Goal: Communication & Community: Ask a question

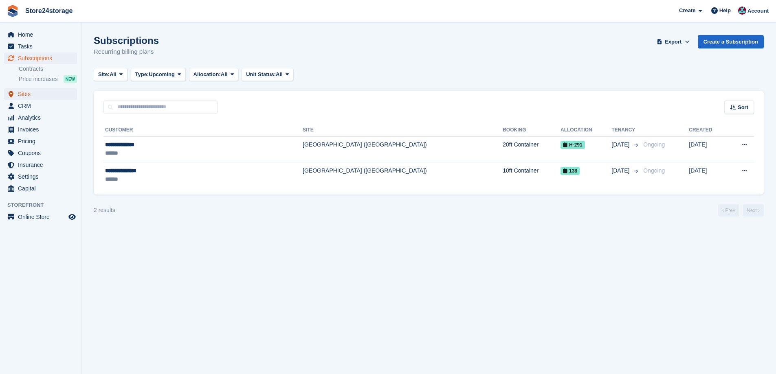
click at [44, 95] on span "Sites" at bounding box center [42, 93] width 49 height 11
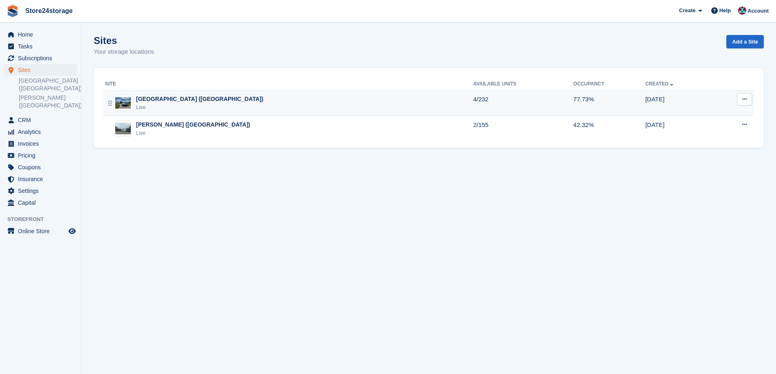
click at [177, 101] on div "[GEOGRAPHIC_DATA] ([GEOGRAPHIC_DATA])" at bounding box center [199, 99] width 127 height 9
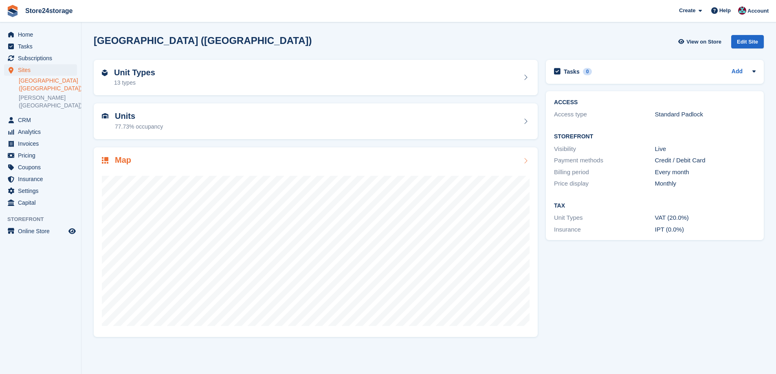
click at [217, 160] on div "Map" at bounding box center [316, 161] width 428 height 11
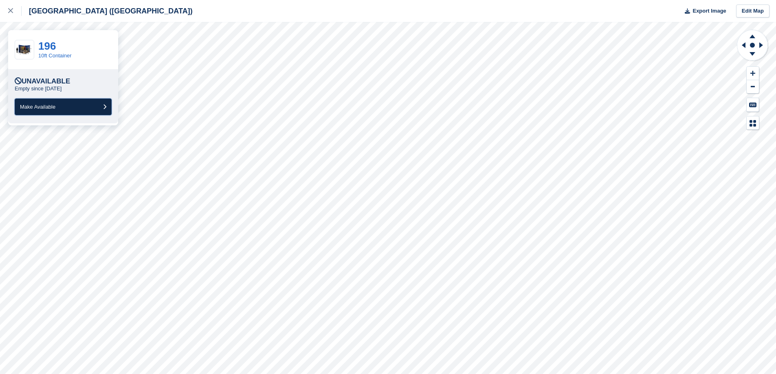
click at [86, 110] on button "Make Available" at bounding box center [63, 107] width 97 height 17
click at [70, 107] on button "Make Available" at bounding box center [63, 107] width 97 height 17
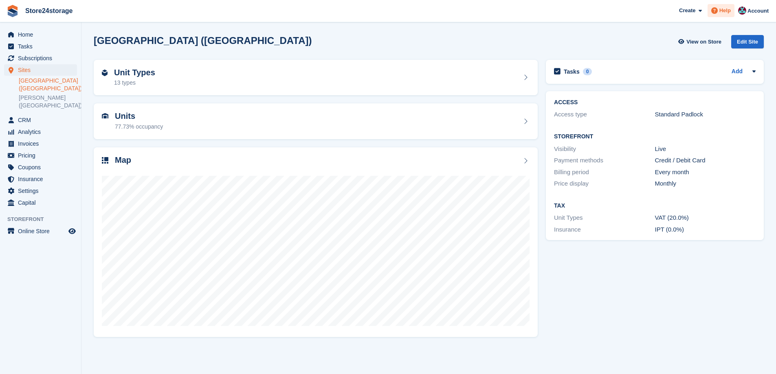
click at [717, 10] on icon at bounding box center [714, 10] width 7 height 7
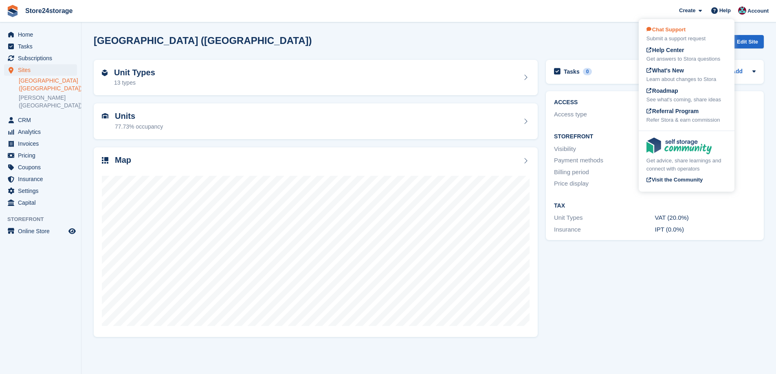
click at [695, 29] on div "Chat Support Submit a support request" at bounding box center [686, 34] width 80 height 17
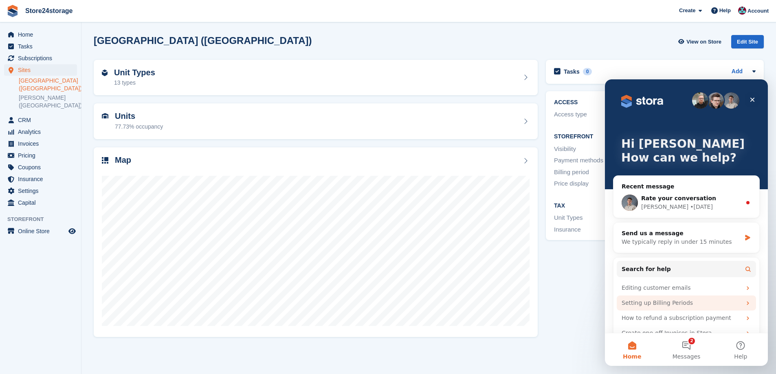
scroll to position [15, 0]
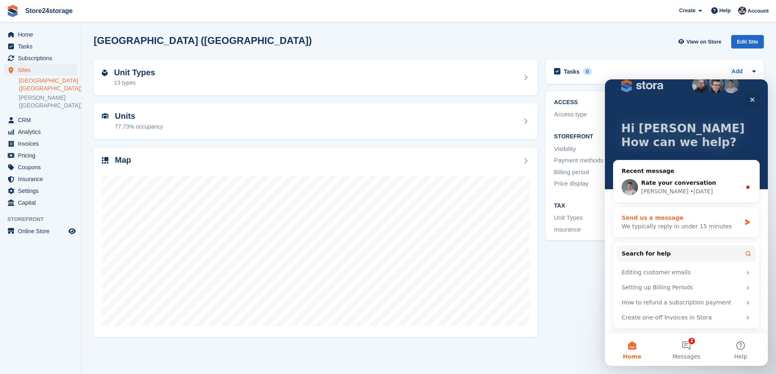
click at [682, 226] on div "We typically reply in under 15 minutes" at bounding box center [681, 226] width 119 height 9
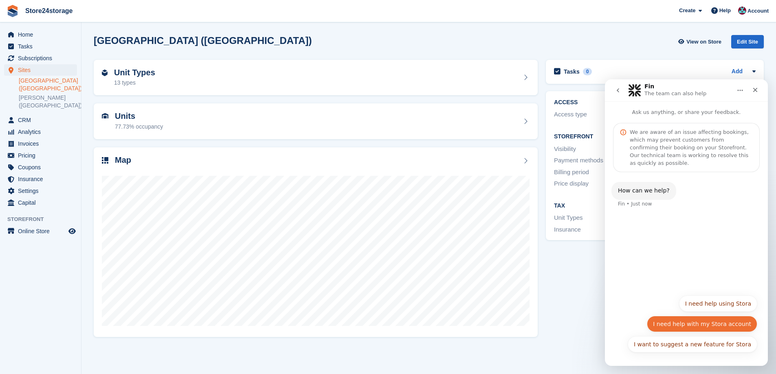
click at [708, 327] on button "I need help with my Stora account" at bounding box center [702, 324] width 110 height 16
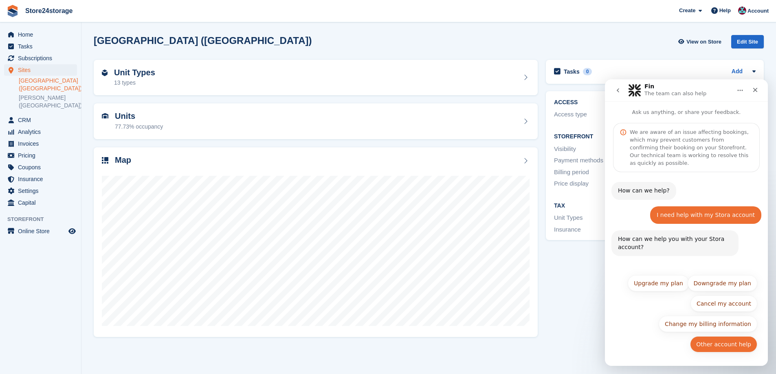
click at [720, 346] on button "Other account help" at bounding box center [723, 344] width 67 height 16
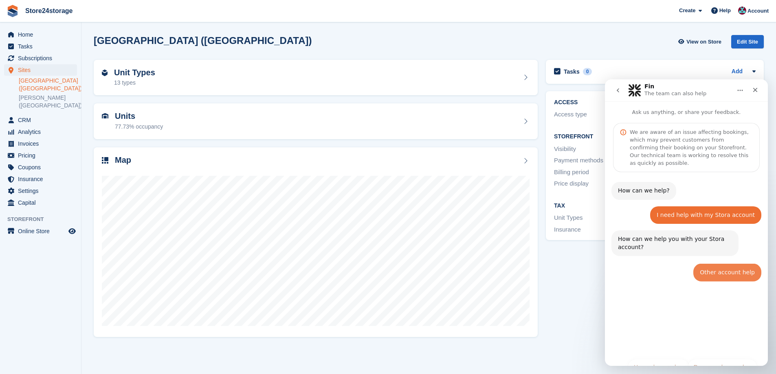
scroll to position [0, 0]
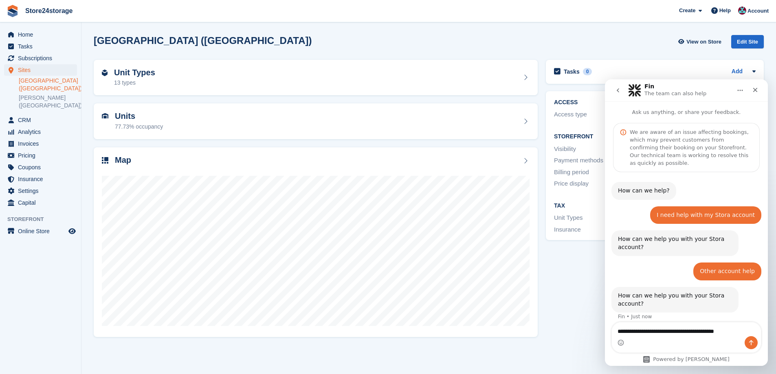
type textarea "**********"
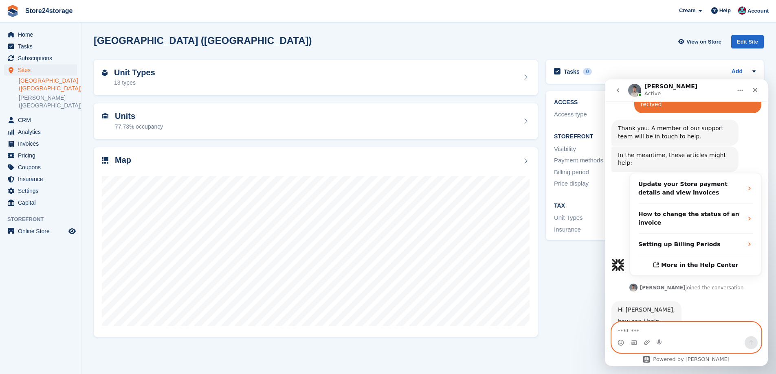
scroll to position [233, 0]
type textarea "*****"
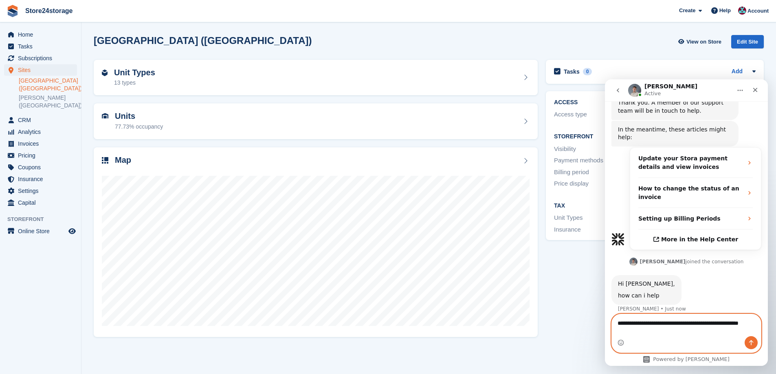
scroll to position [266, 0]
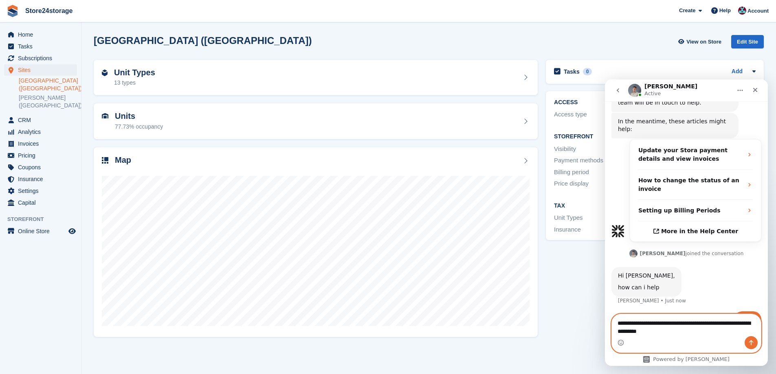
paste textarea "********"
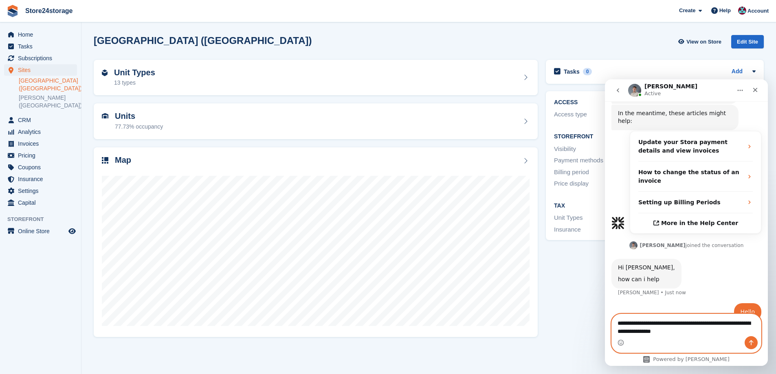
click at [669, 324] on textarea "**********" at bounding box center [686, 329] width 149 height 30
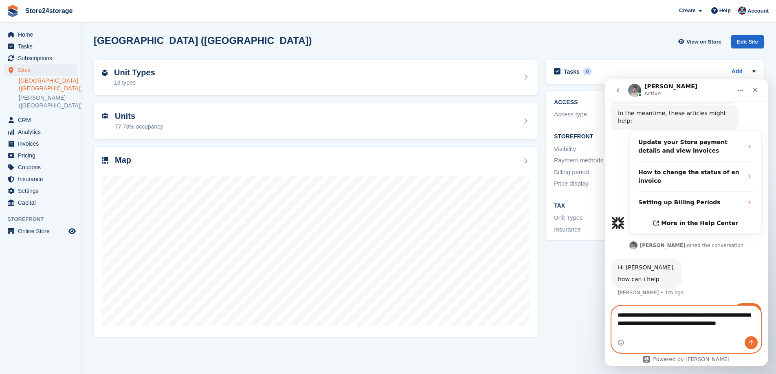
scroll to position [282, 0]
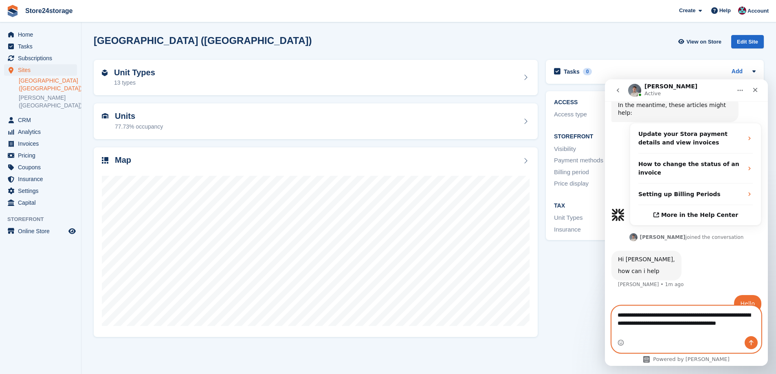
type textarea "**********"
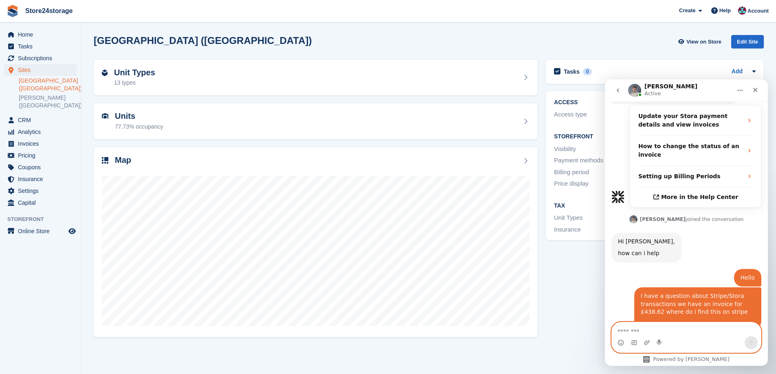
scroll to position [324, 0]
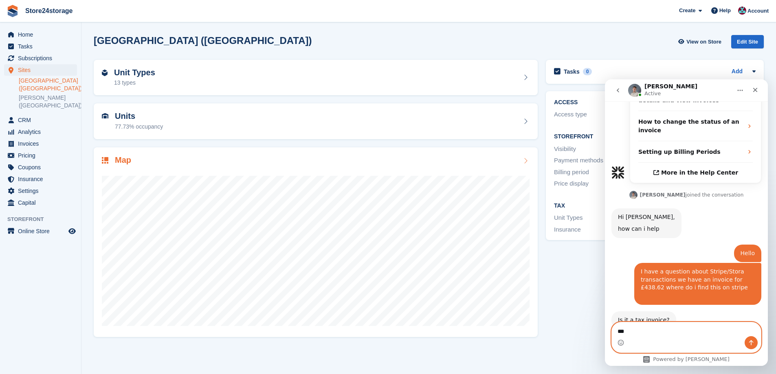
type textarea "***"
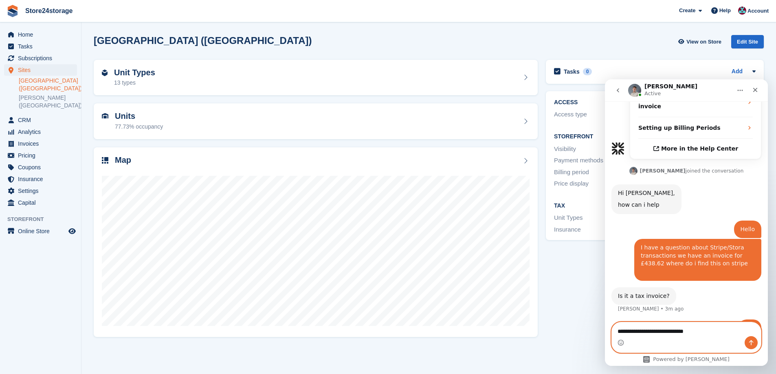
type textarea "**********"
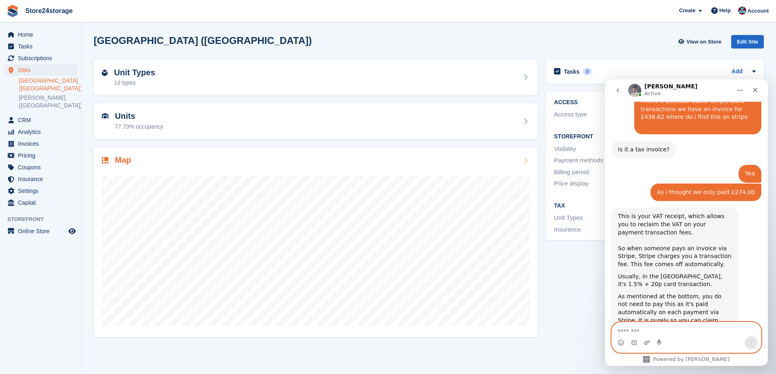
scroll to position [495, 0]
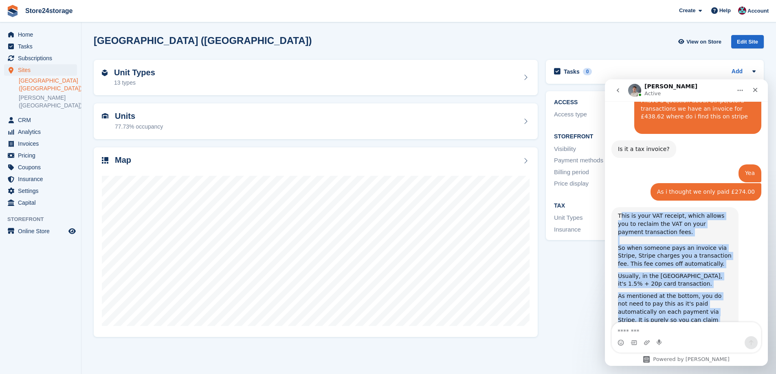
drag, startPoint x: 677, startPoint y: 296, endPoint x: 620, endPoint y: 194, distance: 116.9
click at [620, 212] on div "This is your VAT receipt, which allows you to reclaim the VAT on your payment t…" at bounding box center [675, 272] width 114 height 120
drag, startPoint x: 620, startPoint y: 194, endPoint x: 631, endPoint y: 194, distance: 10.6
click at [635, 212] on div "This is your VAT receipt, which allows you to reclaim the VAT on your payment t…" at bounding box center [675, 224] width 114 height 24
drag, startPoint x: 619, startPoint y: 191, endPoint x: 677, endPoint y: 294, distance: 117.8
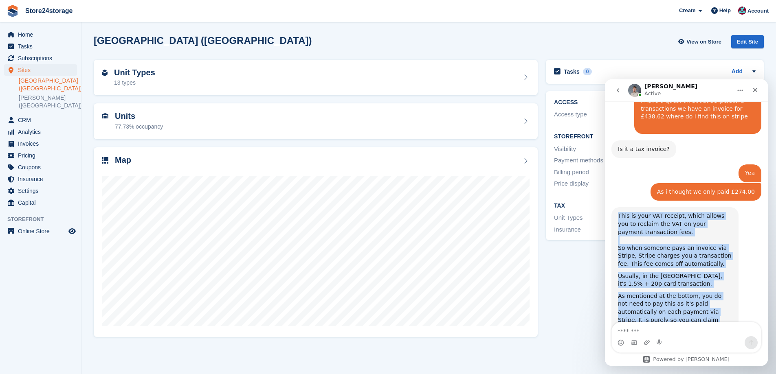
click at [677, 294] on div "This is your VAT receipt, which allows you to reclaim the VAT on your payment t…" at bounding box center [675, 272] width 114 height 120
click at [648, 332] on textarea "Message…" at bounding box center [686, 330] width 149 height 14
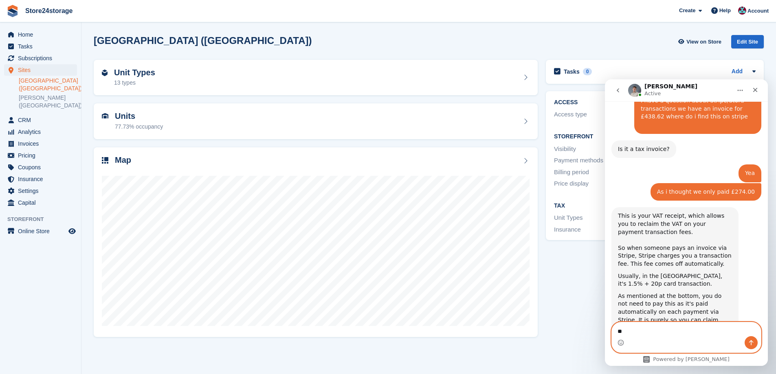
type textarea "*"
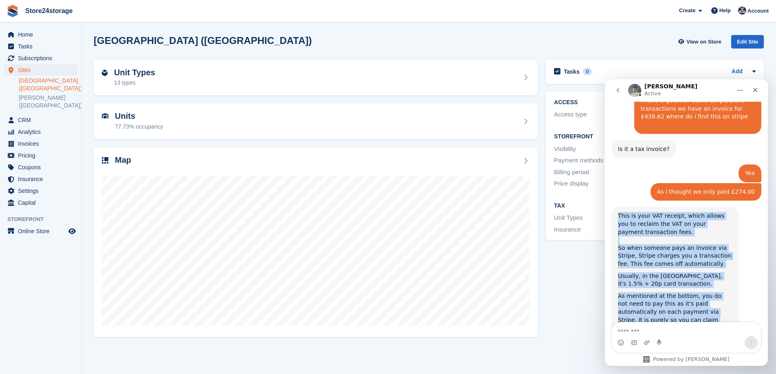
drag, startPoint x: 618, startPoint y: 192, endPoint x: 687, endPoint y: 292, distance: 121.2
click at [687, 292] on div "This is your VAT receipt, which allows you to reclaim the VAT on your payment t…" at bounding box center [675, 272] width 114 height 120
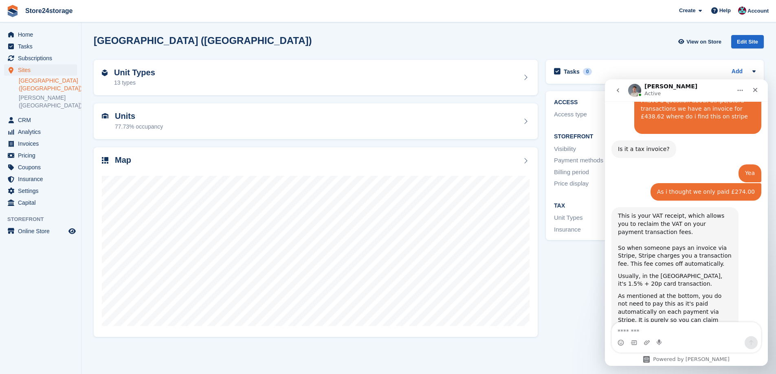
drag, startPoint x: 678, startPoint y: 280, endPoint x: 694, endPoint y: 299, distance: 24.0
click at [695, 297] on div "As mentioned at the bottom, you do not need to pay this as it's paid automatica…" at bounding box center [675, 312] width 114 height 40
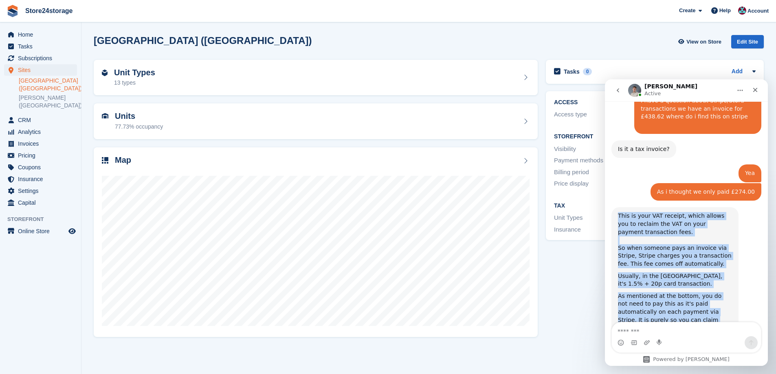
drag, startPoint x: 677, startPoint y: 297, endPoint x: 615, endPoint y: 196, distance: 118.1
click at [615, 207] on div "This is your VAT receipt, which allows you to reclaim the VAT on your payment t…" at bounding box center [674, 272] width 127 height 130
copy div "This is your VAT receipt, which allows you to reclaim the VAT on your payment t…"
click at [633, 336] on textarea "Message…" at bounding box center [686, 330] width 149 height 14
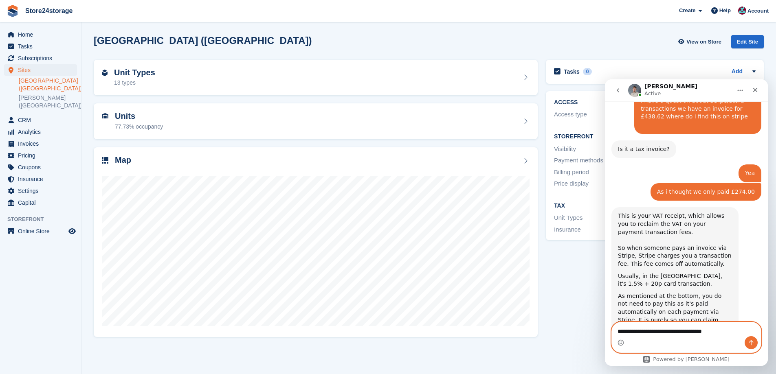
type textarea "**********"
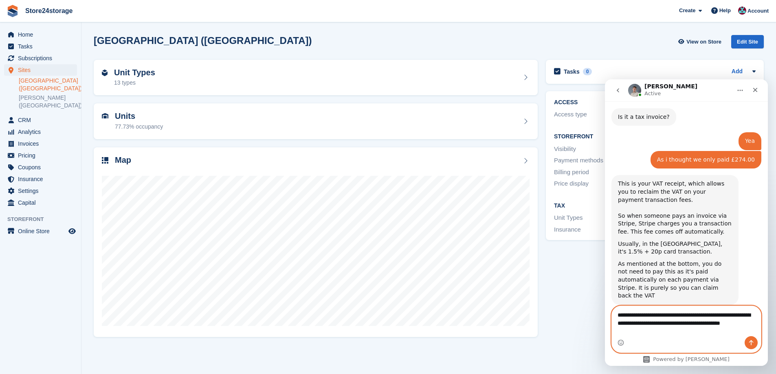
scroll to position [536, 0]
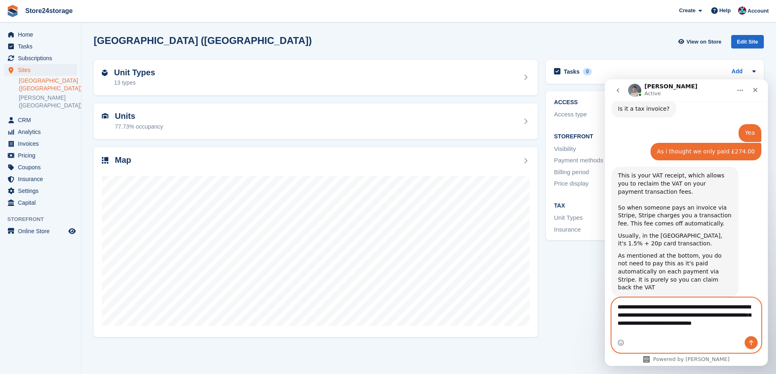
type textarea "**********"
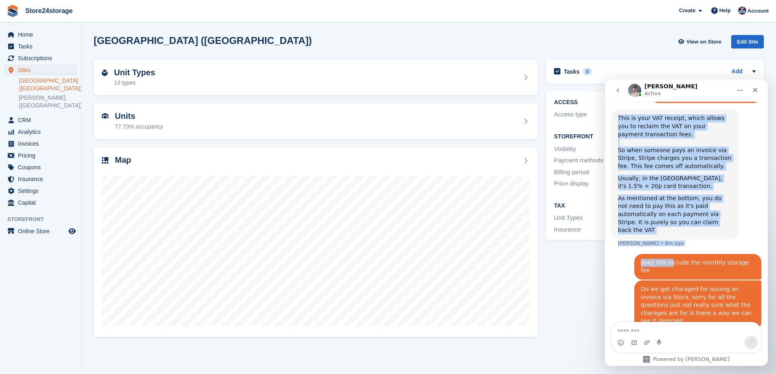
scroll to position [594, 0]
drag, startPoint x: 618, startPoint y: 127, endPoint x: 683, endPoint y: 199, distance: 97.5
click at [683, 199] on div "This is your VAT receipt, which allows you to reclaim the VAT on your payment t…" at bounding box center [675, 174] width 114 height 120
click at [657, 194] on div "As mentioned at the bottom, you do not need to pay this as it's paid automatica…" at bounding box center [675, 214] width 114 height 40
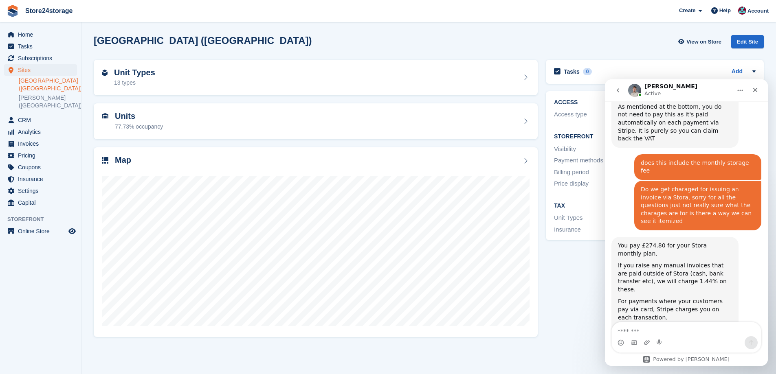
scroll to position [685, 0]
click at [648, 341] on link "here" at bounding box center [641, 344] width 13 height 7
click at [659, 322] on link "[URL][DOMAIN_NAME]" at bounding box center [656, 325] width 64 height 7
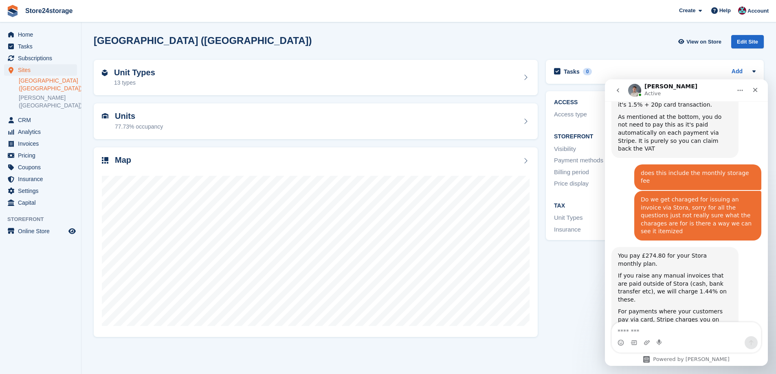
scroll to position [671, 0]
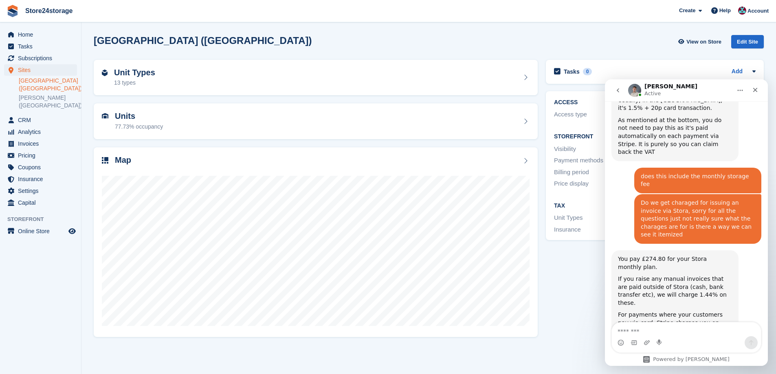
drag, startPoint x: 620, startPoint y: 213, endPoint x: 657, endPoint y: 246, distance: 49.6
click at [669, 273] on div "You pay £274.80 for your Stora monthly plan. If you raise any manual invoices t…" at bounding box center [675, 316] width 114 height 123
click at [635, 255] on div "You pay £274.80 for your Stora monthly plan." at bounding box center [675, 263] width 114 height 16
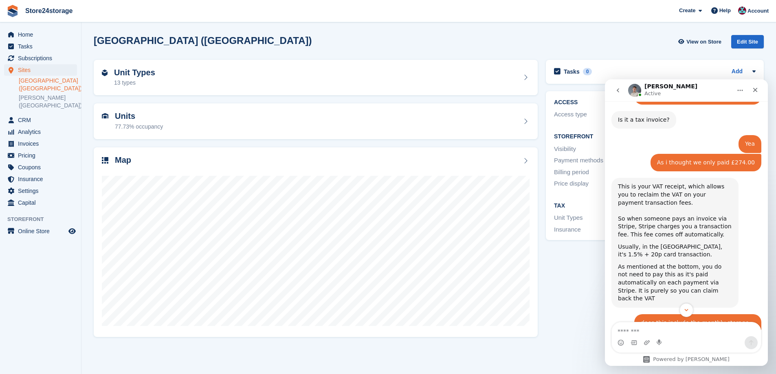
scroll to position [522, 0]
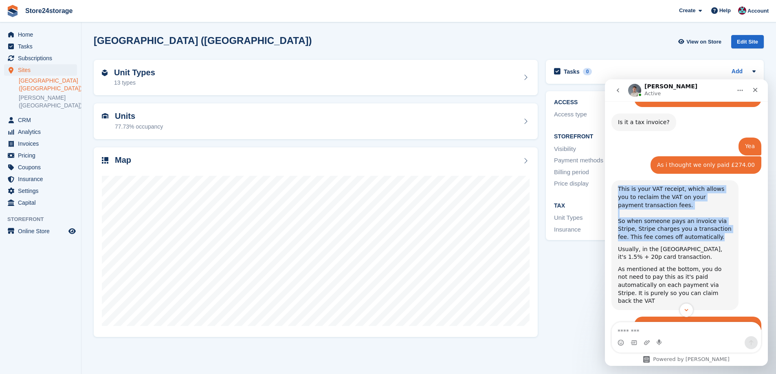
drag, startPoint x: 619, startPoint y: 165, endPoint x: 679, endPoint y: 212, distance: 75.8
click at [682, 215] on div "This is your VAT receipt, which allows you to reclaim the VAT on your payment t…" at bounding box center [675, 245] width 114 height 120
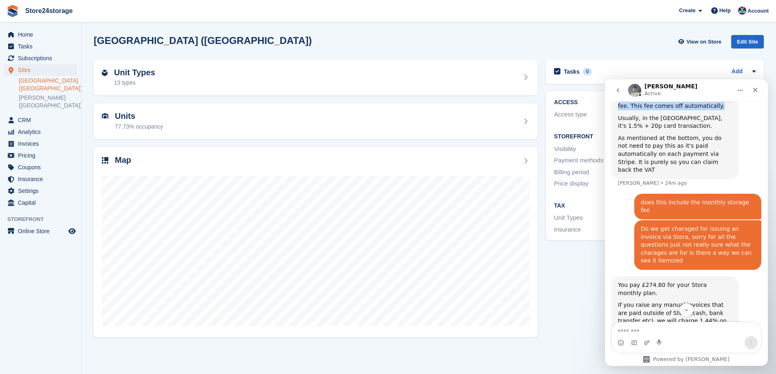
scroll to position [658, 0]
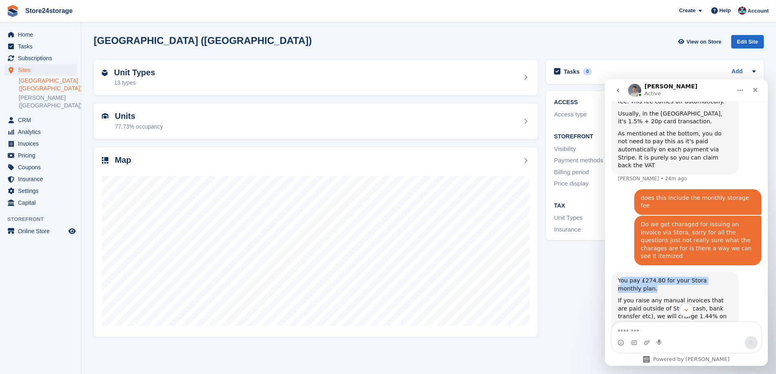
drag, startPoint x: 620, startPoint y: 232, endPoint x: 652, endPoint y: 238, distance: 32.3
click at [650, 277] on div "You pay £274.80 for your Stora monthly plan. If you raise any manual invoices t…" at bounding box center [675, 338] width 114 height 123
click at [577, 242] on div "ACCESS Access type Standard Padlock Storefront Visibility Live Payment methods …" at bounding box center [655, 166] width 226 height 158
click at [624, 277] on div "You pay £274.80 for your Stora monthly plan." at bounding box center [675, 285] width 114 height 16
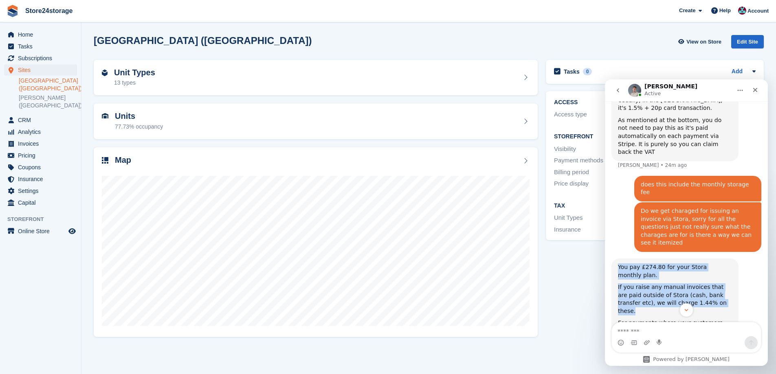
drag, startPoint x: 619, startPoint y: 233, endPoint x: 705, endPoint y: 254, distance: 88.4
click at [705, 264] on div "You pay £274.80 for your Stora monthly plan. If you raise any manual invoices t…" at bounding box center [675, 325] width 114 height 123
click at [701, 284] on div "If you raise any manual invoices that are paid outside of Stora (cash, bank tra…" at bounding box center [675, 300] width 114 height 32
click at [697, 284] on div "If you raise any manual invoices that are paid outside of Stora (cash, bank tra…" at bounding box center [675, 300] width 114 height 32
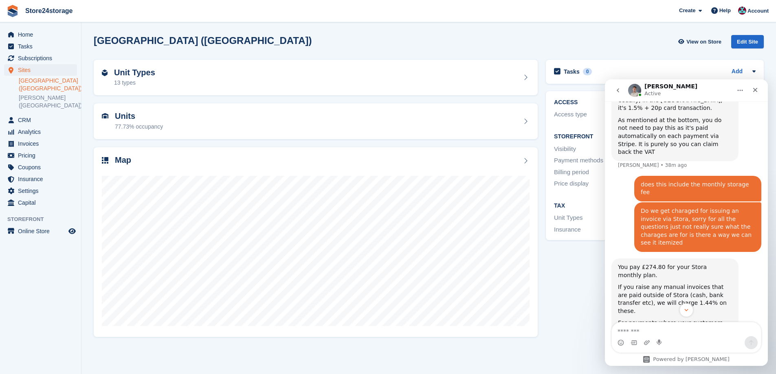
click at [641, 344] on link "[URL][DOMAIN_NAME]" at bounding box center [656, 347] width 64 height 7
click at [722, 305] on div "Intercom messenger" at bounding box center [686, 310] width 163 height 14
click at [722, 304] on div "Intercom messenger" at bounding box center [686, 310] width 163 height 14
click at [723, 303] on div "Intercom messenger" at bounding box center [686, 310] width 163 height 14
click at [648, 363] on link "here" at bounding box center [641, 366] width 13 height 7
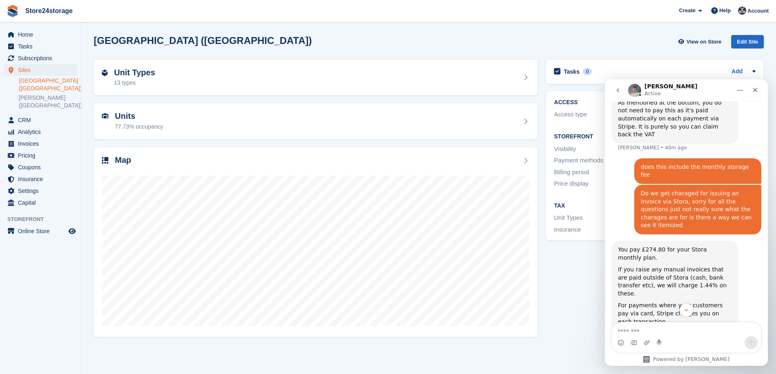
scroll to position [693, 0]
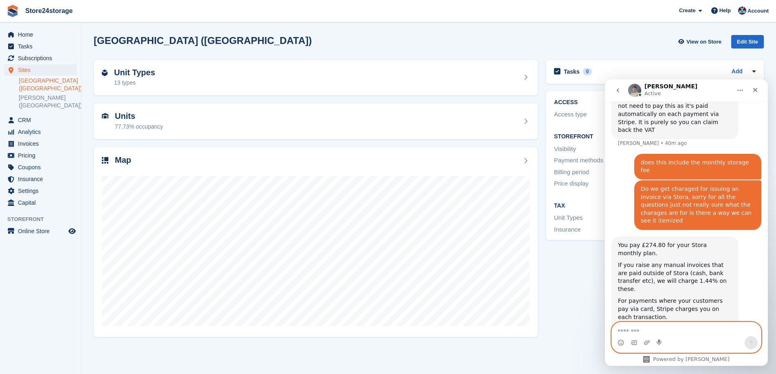
click at [660, 324] on textarea "Message…" at bounding box center [686, 330] width 149 height 14
click at [648, 341] on link "here" at bounding box center [641, 344] width 13 height 7
click at [662, 334] on textarea "**********" at bounding box center [686, 330] width 149 height 14
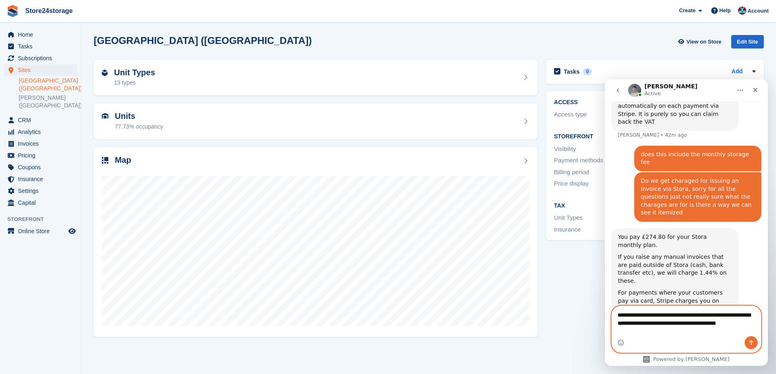
scroll to position [710, 0]
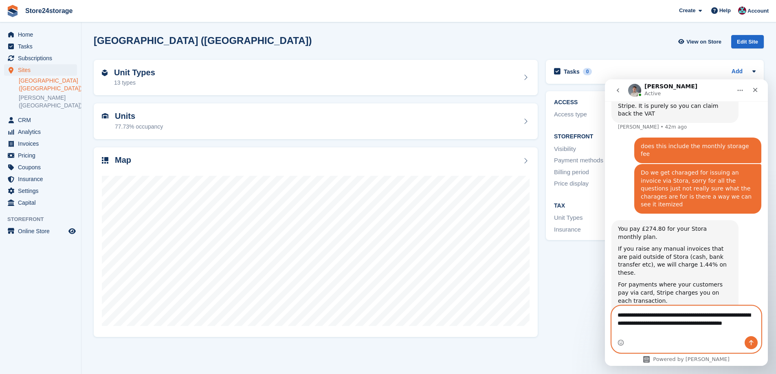
type textarea "**********"
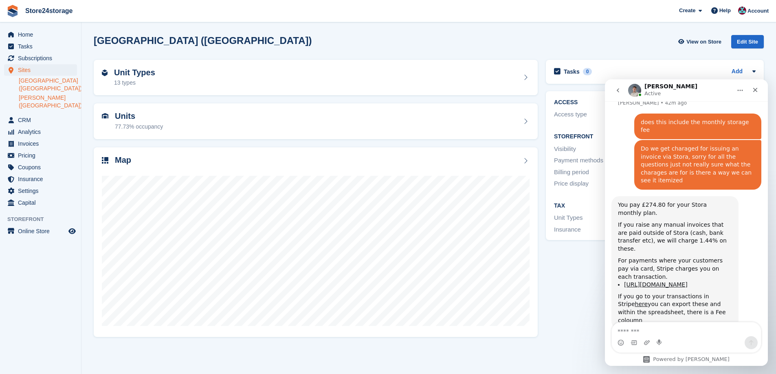
click at [46, 104] on link "[PERSON_NAME] ([GEOGRAPHIC_DATA])" at bounding box center [48, 101] width 58 height 15
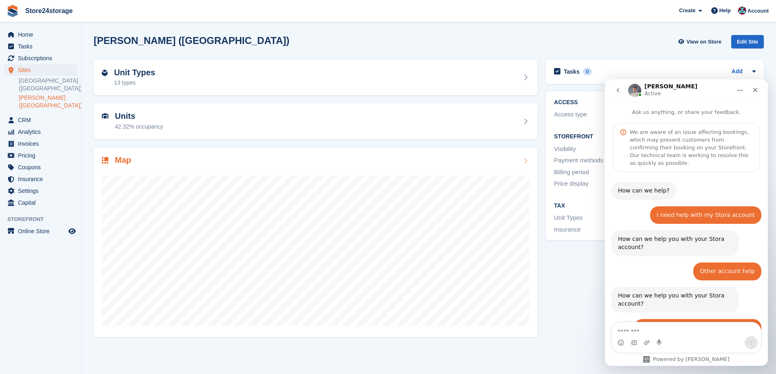
scroll to position [598, 0]
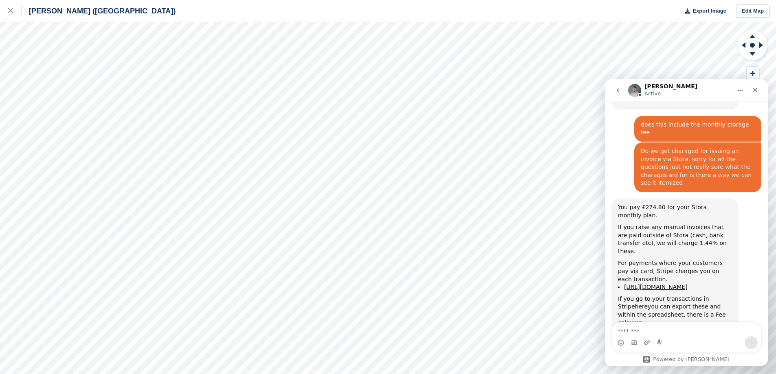
scroll to position [726, 0]
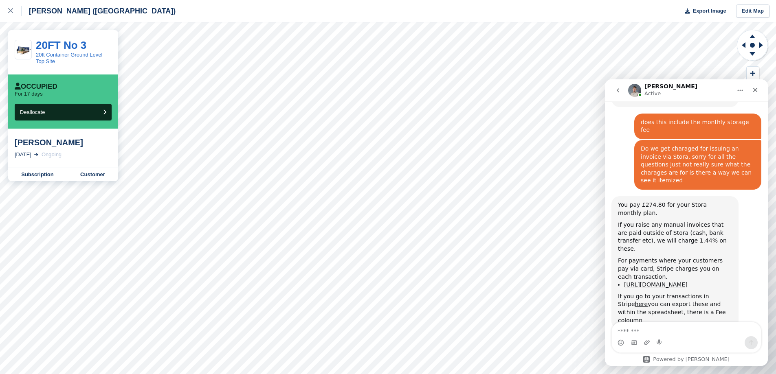
click at [29, 141] on div "Enoch Sadiq" at bounding box center [63, 143] width 97 height 10
click at [29, 144] on div "Enoch Sadiq" at bounding box center [63, 143] width 97 height 10
copy div "Enoch"
click at [48, 175] on link "Subscription" at bounding box center [37, 174] width 59 height 13
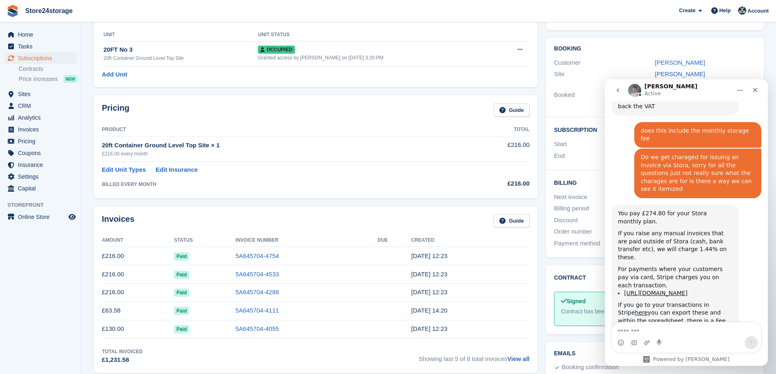
scroll to position [726, 0]
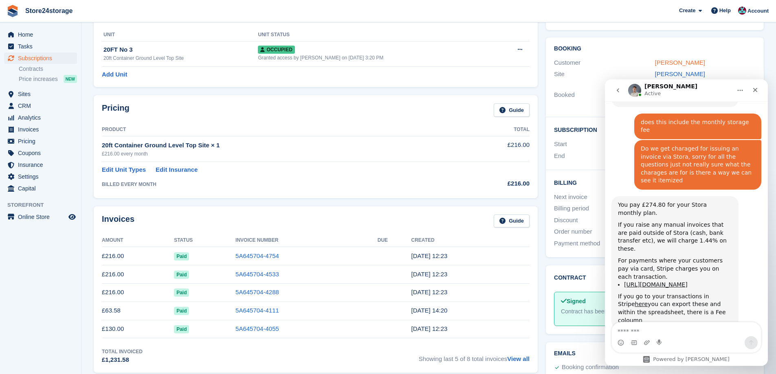
click at [662, 64] on link "Enoch Sadiq" at bounding box center [680, 62] width 50 height 7
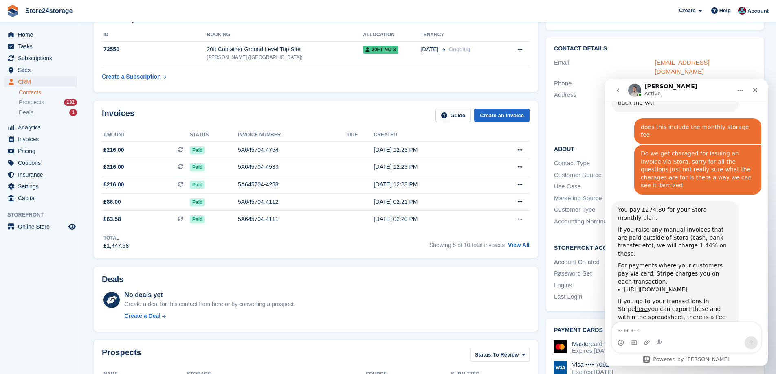
scroll to position [726, 0]
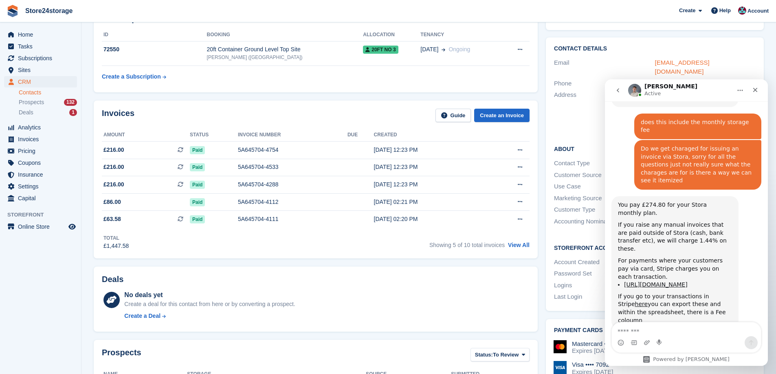
drag, startPoint x: 666, startPoint y: 74, endPoint x: 656, endPoint y: 66, distance: 12.2
click at [656, 66] on div "macprotectionservicesltd@gmail.com" at bounding box center [705, 67] width 101 height 18
copy link "macprotectionservicesltd@gmail.com"
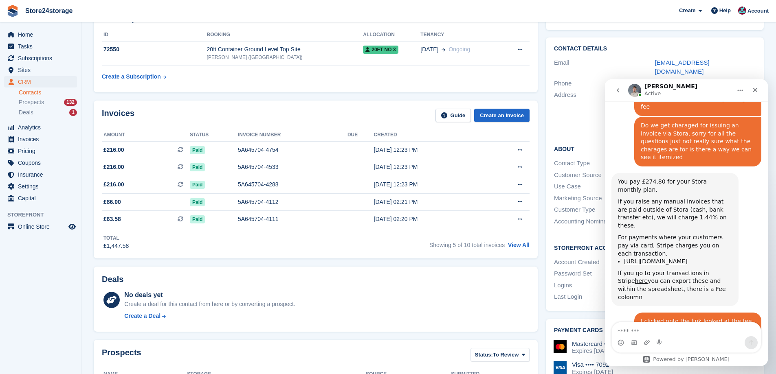
scroll to position [750, 0]
click at [647, 342] on icon "Upload attachment" at bounding box center [647, 343] width 6 height 4
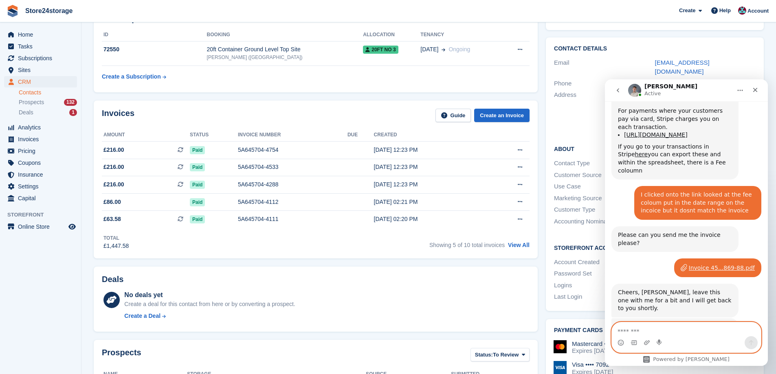
scroll to position [886, 0]
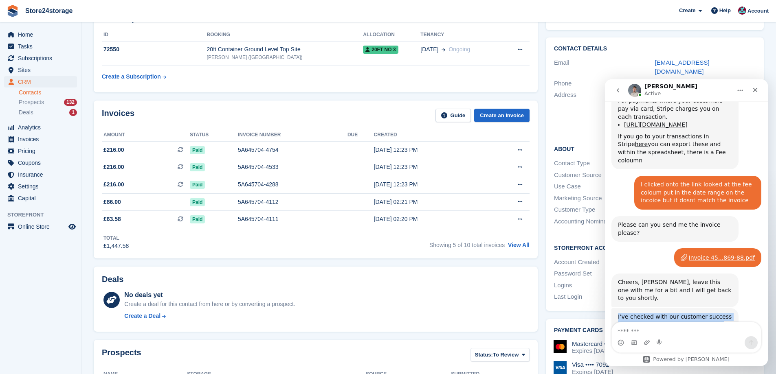
drag, startPoint x: 618, startPoint y: 237, endPoint x: 684, endPoint y: 281, distance: 79.1
click at [699, 313] on div "I’ve checked with our customer success team, and the Stripe transaction fee rep…" at bounding box center [675, 351] width 114 height 76
copy div "I’ve checked with our customer success team, and the Stripe transaction fee rep…"
click at [666, 329] on textarea "Message…" at bounding box center [686, 330] width 149 height 14
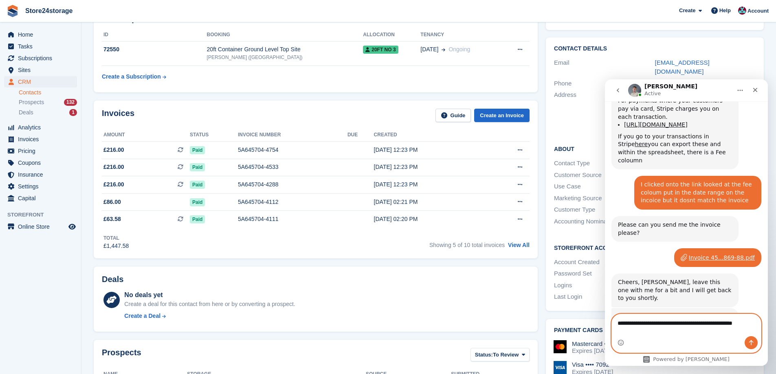
scroll to position [894, 0]
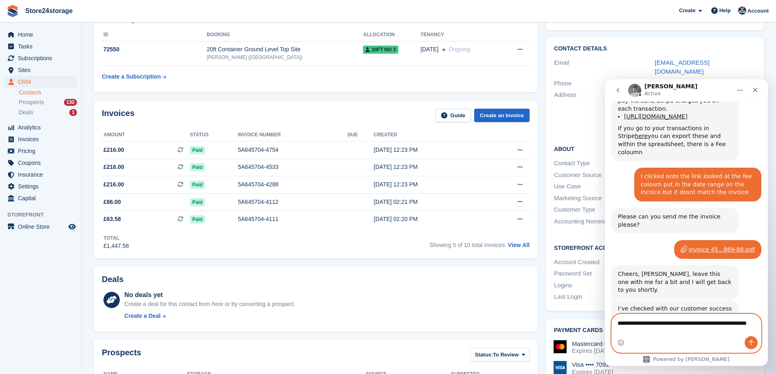
type textarea "**********"
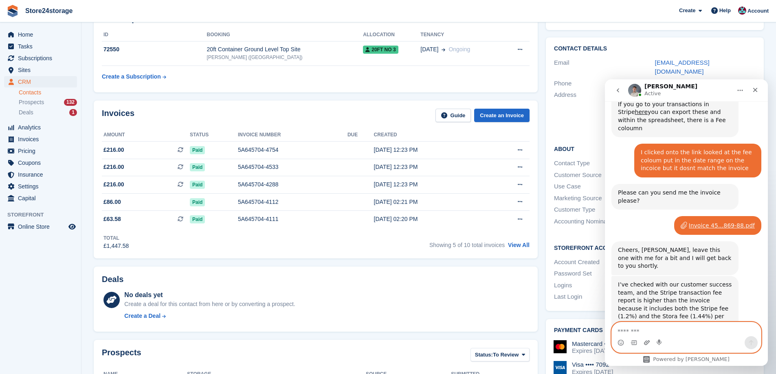
click at [646, 343] on icon "Upload attachment" at bounding box center [647, 343] width 7 height 7
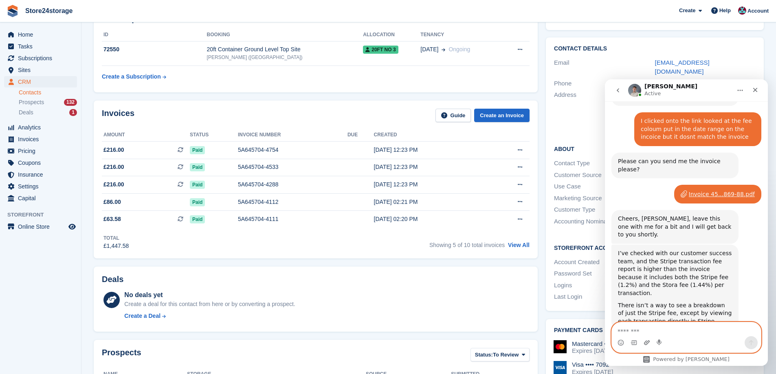
click at [645, 343] on icon "Upload attachment" at bounding box center [647, 343] width 6 height 4
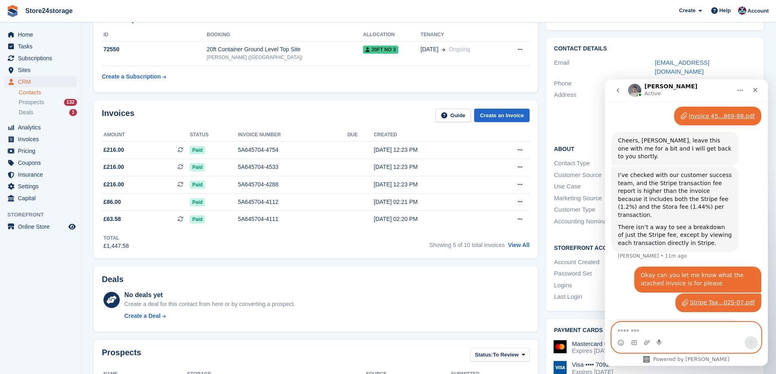
scroll to position [1030, 0]
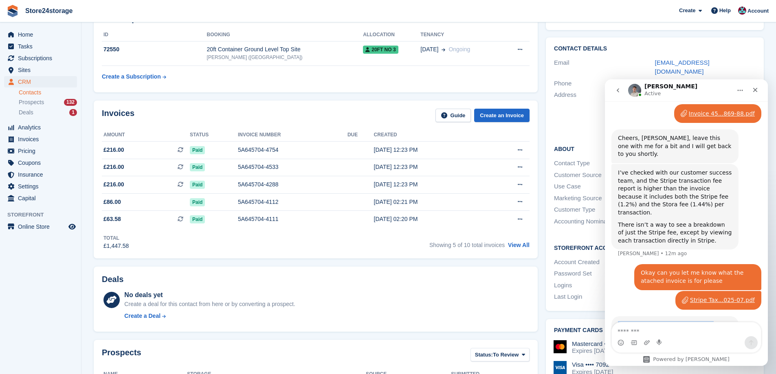
drag, startPoint x: 715, startPoint y: 297, endPoint x: 619, endPoint y: 239, distance: 112.3
click at [619, 321] on div "This seems to be your Stripe VAT invoice. The revenue recognition item will be …" at bounding box center [675, 359] width 114 height 76
copy div "This seems to be your Stripe VAT invoice. The revenue recognition item will be …"
click at [662, 341] on icon "Start recording" at bounding box center [660, 343] width 7 height 7
click at [675, 327] on textarea "Message…" at bounding box center [686, 330] width 149 height 14
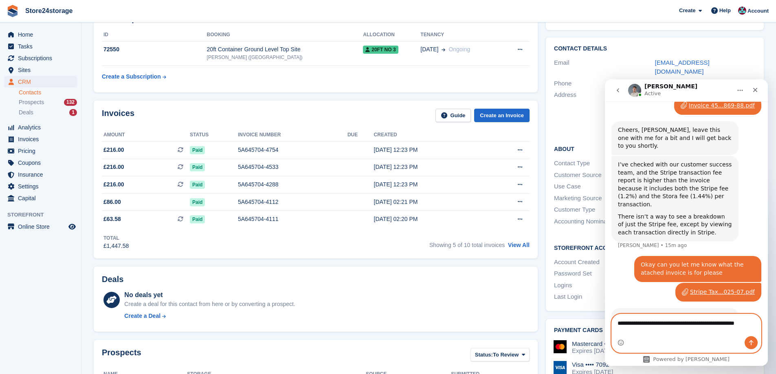
type textarea "**********"
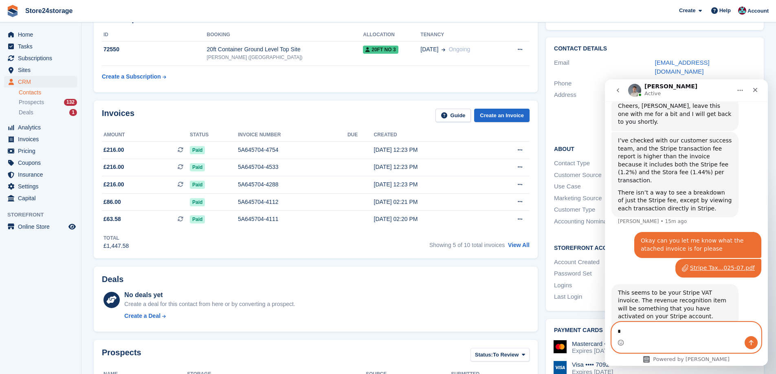
type textarea "*"
click at [29, 73] on span "Sites" at bounding box center [42, 69] width 49 height 11
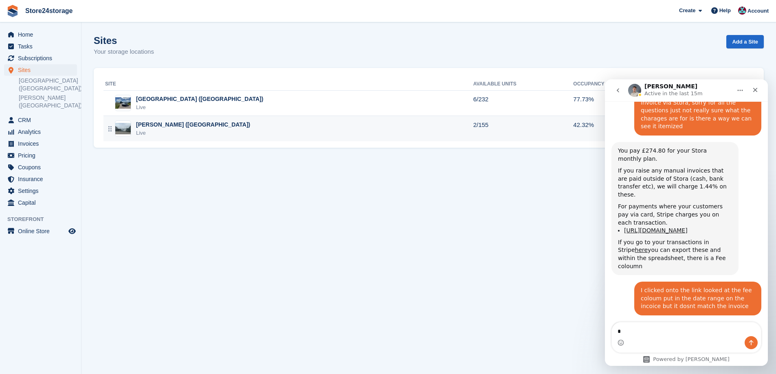
click at [169, 125] on div "[PERSON_NAME] ([GEOGRAPHIC_DATA])" at bounding box center [193, 125] width 114 height 9
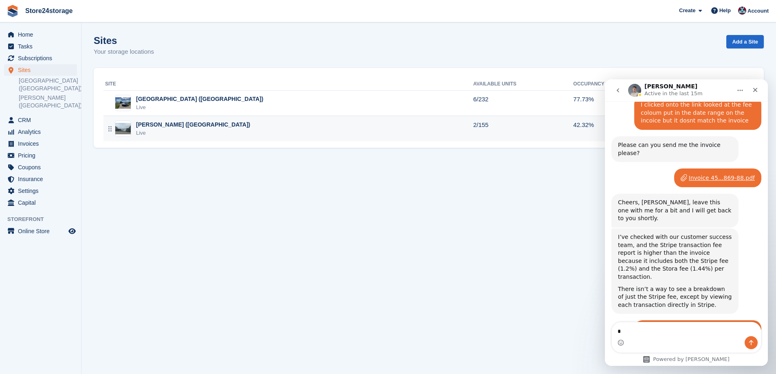
scroll to position [1040, 0]
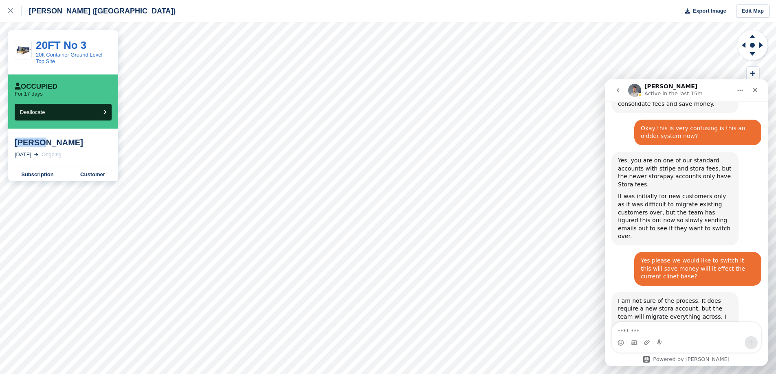
scroll to position [1319, 0]
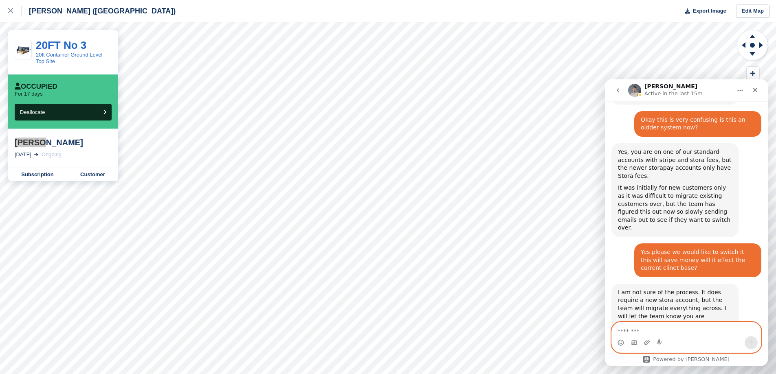
click at [659, 329] on textarea "Message…" at bounding box center [686, 330] width 149 height 14
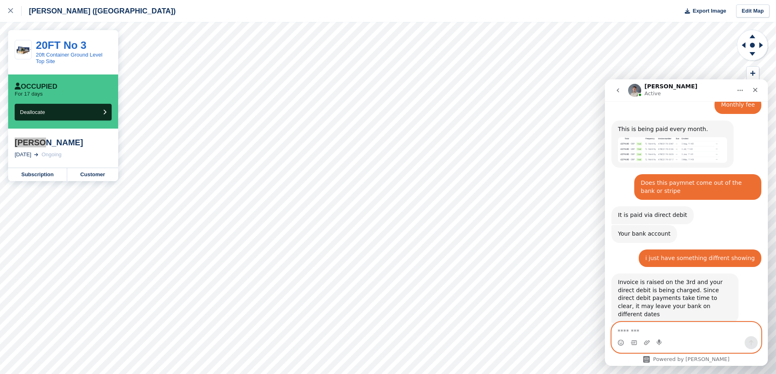
scroll to position [2196, 0]
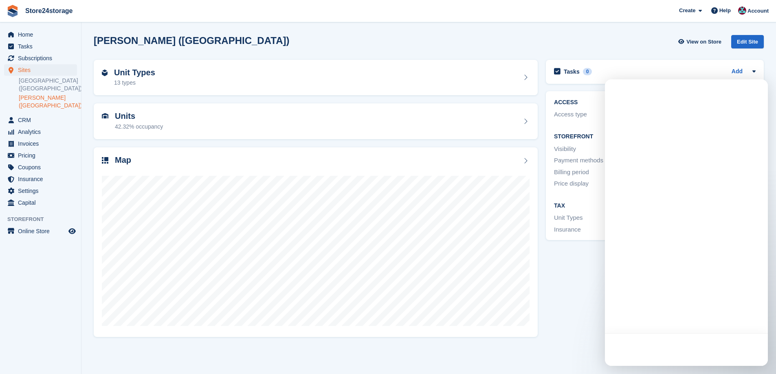
click at [203, 146] on div "Map" at bounding box center [316, 242] width 452 height 198
click at [187, 160] on div "Map" at bounding box center [316, 161] width 428 height 11
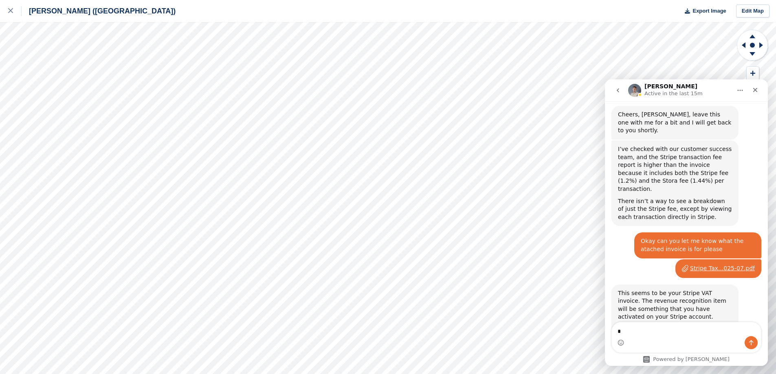
scroll to position [1054, 0]
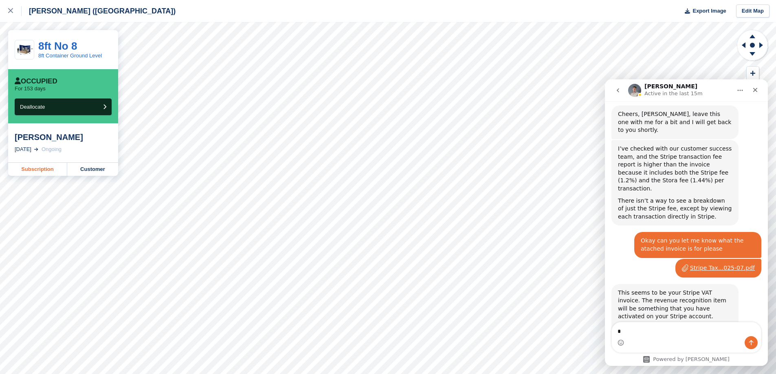
click at [38, 171] on link "Subscription" at bounding box center [37, 169] width 59 height 13
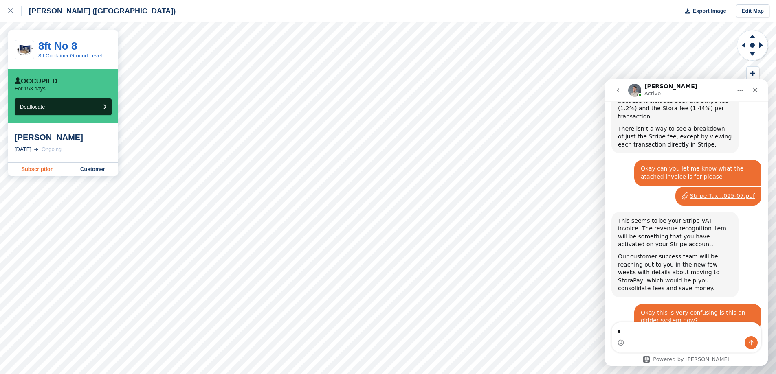
scroll to position [1138, 0]
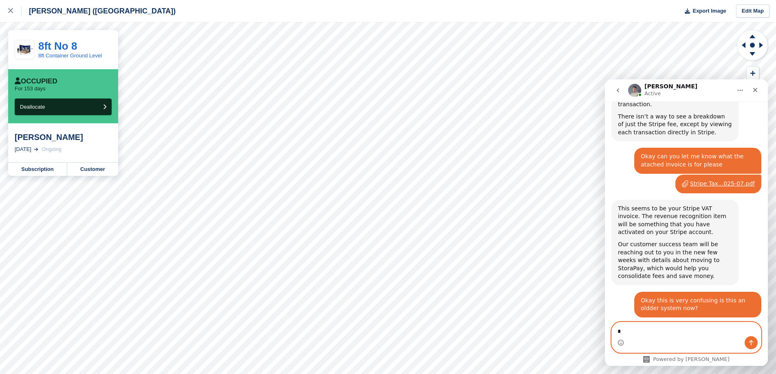
drag, startPoint x: 681, startPoint y: 325, endPoint x: 680, endPoint y: 332, distance: 6.5
click at [681, 325] on textarea "*" at bounding box center [686, 330] width 149 height 14
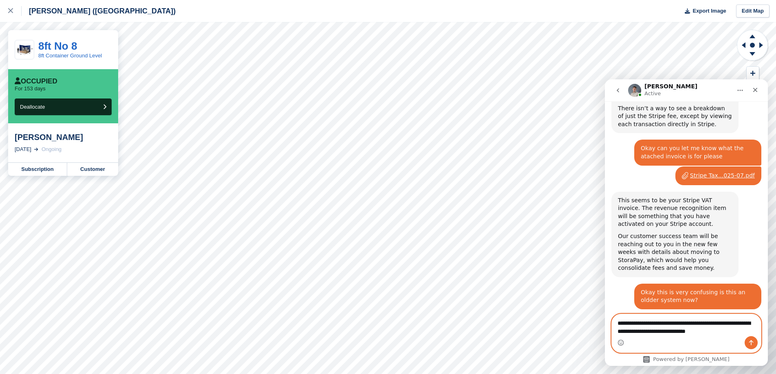
type textarea "**********"
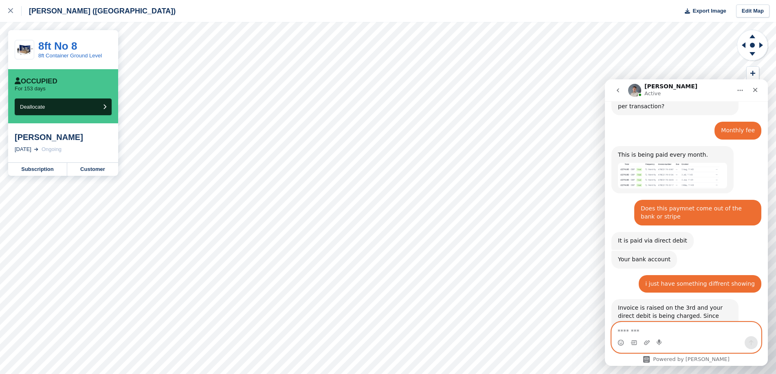
scroll to position [2172, 0]
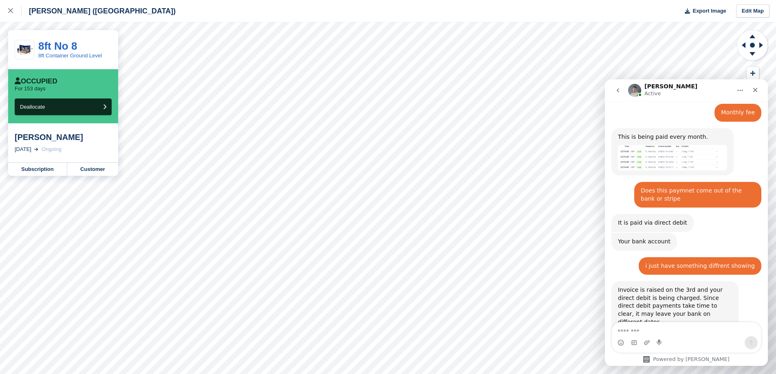
scroll to position [2204, 0]
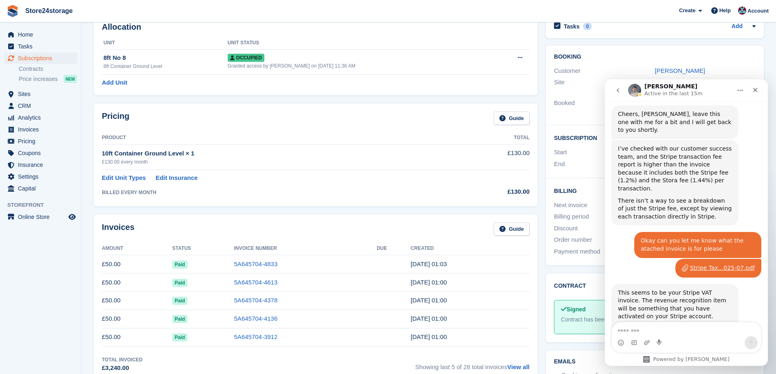
scroll to position [81, 0]
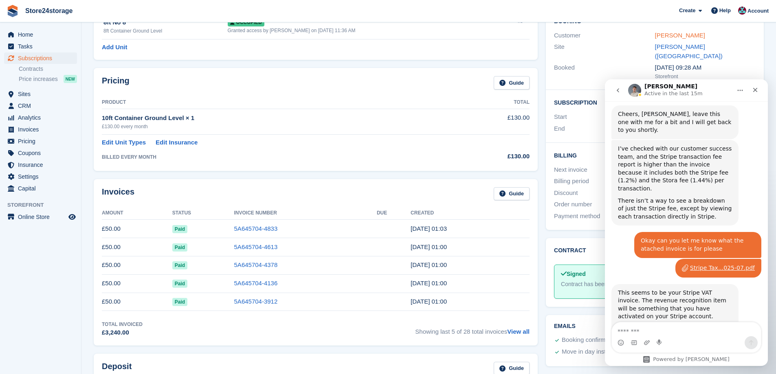
click at [668, 37] on link "[PERSON_NAME]" at bounding box center [680, 35] width 50 height 7
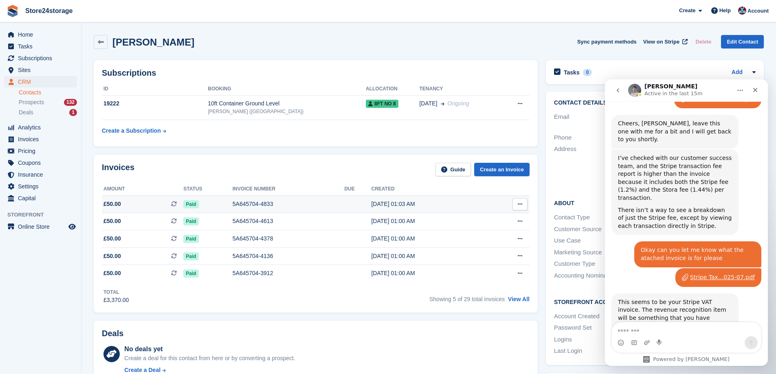
scroll to position [1054, 0]
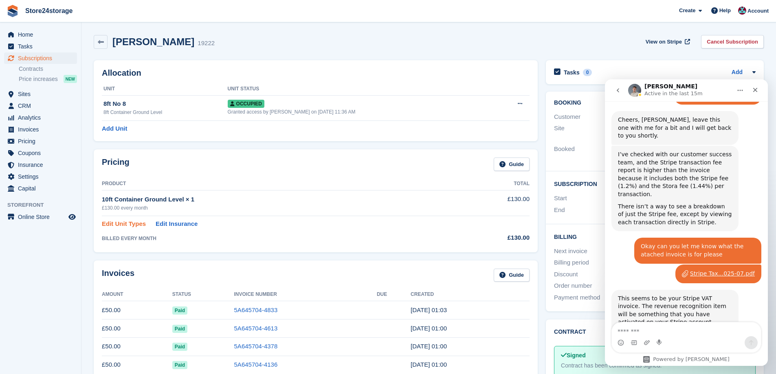
scroll to position [1054, 0]
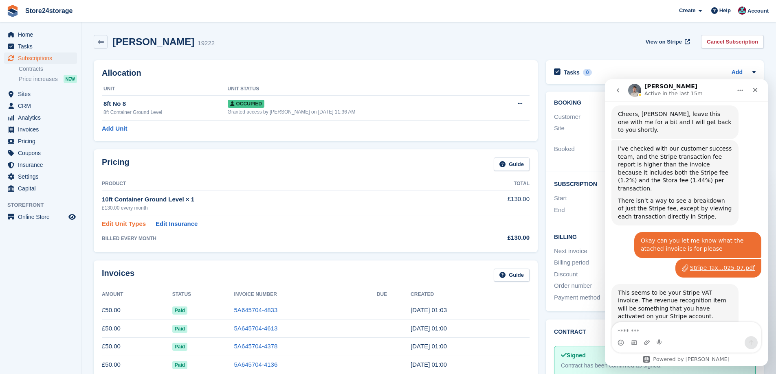
click at [128, 223] on link "Edit Unit Types" at bounding box center [124, 224] width 44 height 9
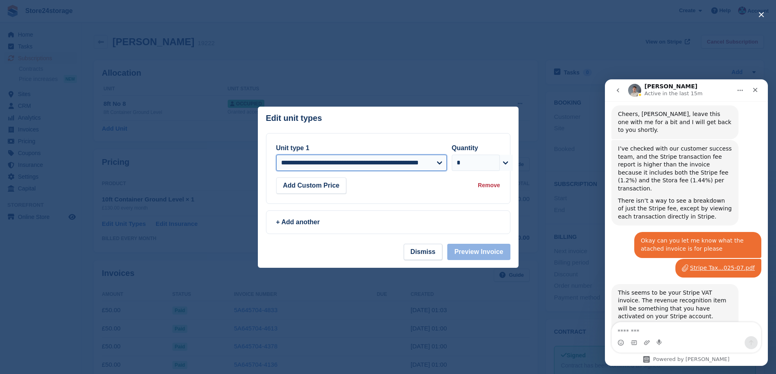
click at [423, 168] on select "**********" at bounding box center [361, 163] width 171 height 16
click at [427, 253] on button "Dismiss" at bounding box center [423, 252] width 39 height 16
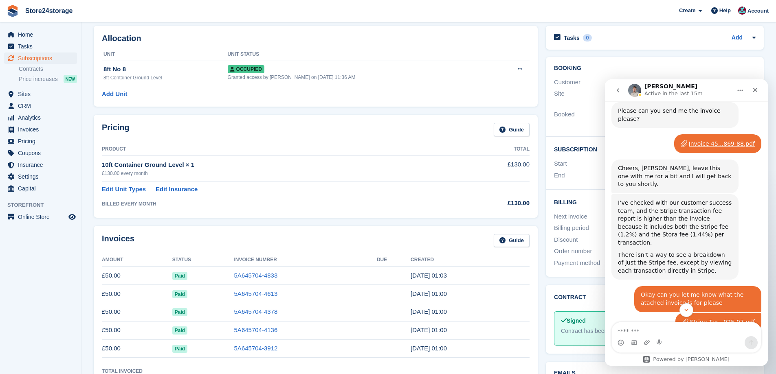
scroll to position [41, 0]
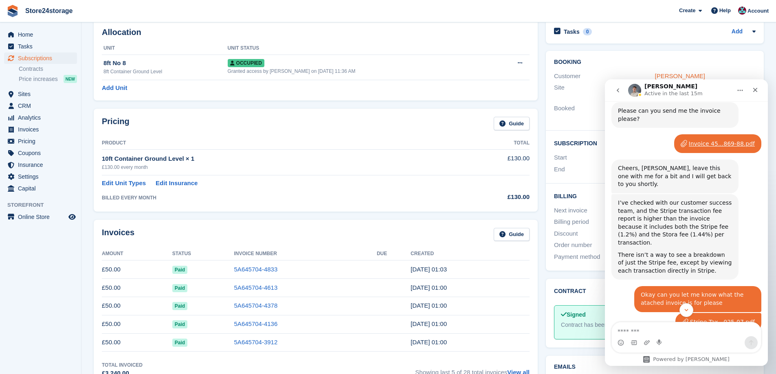
click at [658, 74] on link "[PERSON_NAME]" at bounding box center [680, 76] width 50 height 7
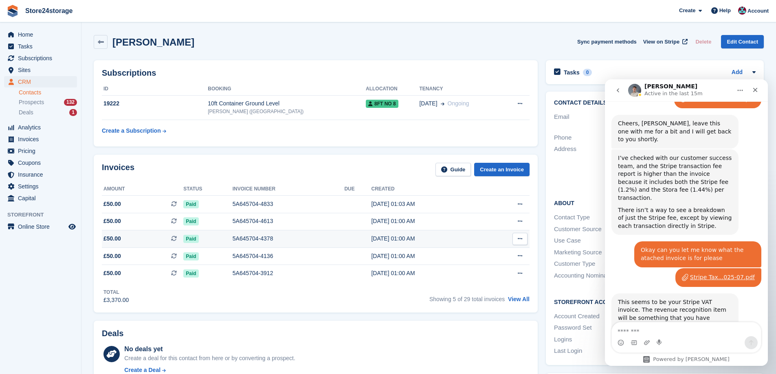
scroll to position [1054, 0]
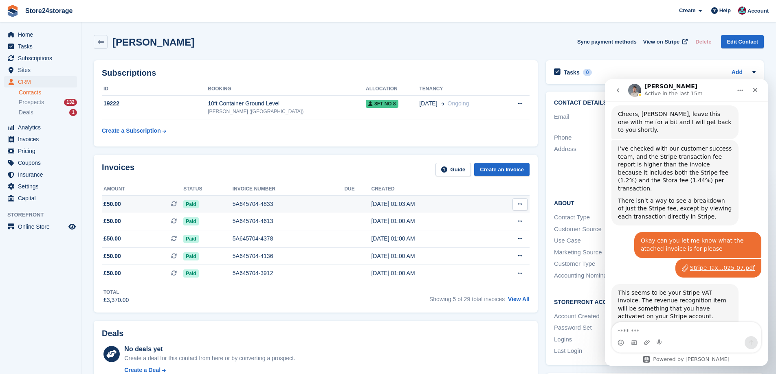
click at [524, 207] on button at bounding box center [519, 204] width 15 height 12
click at [483, 231] on p "View on Stripe" at bounding box center [488, 232] width 71 height 13
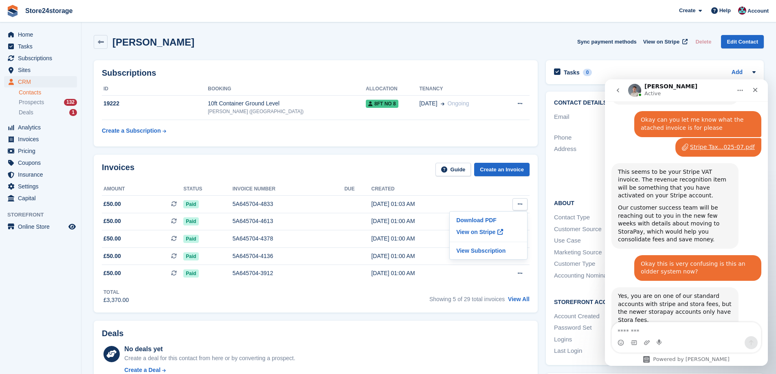
scroll to position [1178, 0]
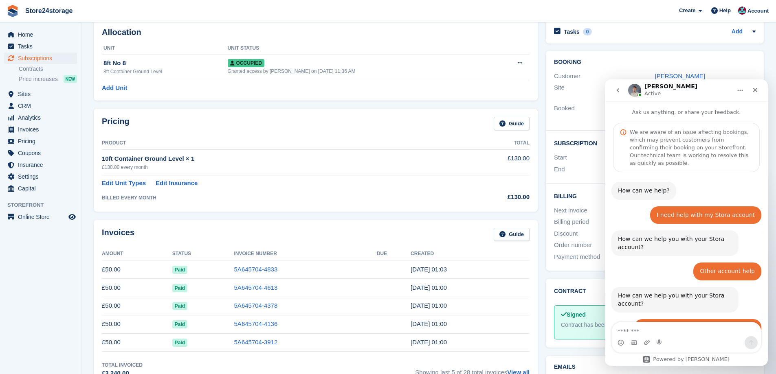
click at [116, 190] on td "BILLED EVERY MONTH" at bounding box center [275, 195] width 347 height 15
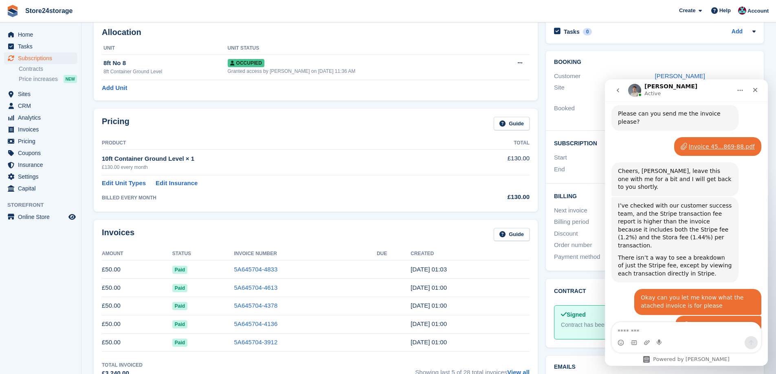
click at [117, 189] on td "BILLED EVERY MONTH" at bounding box center [275, 195] width 347 height 15
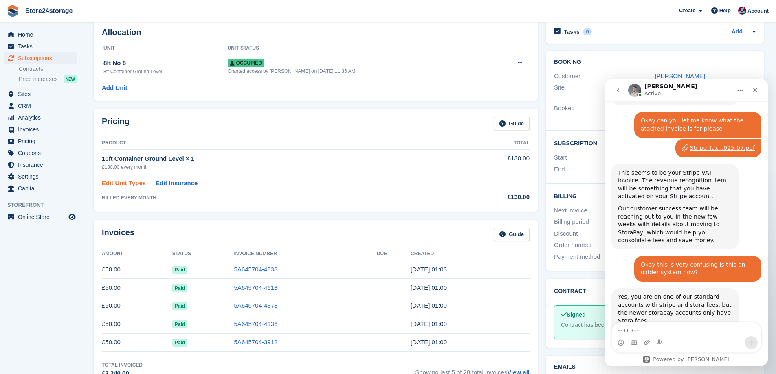
click at [118, 186] on link "Edit Unit Types" at bounding box center [124, 183] width 44 height 9
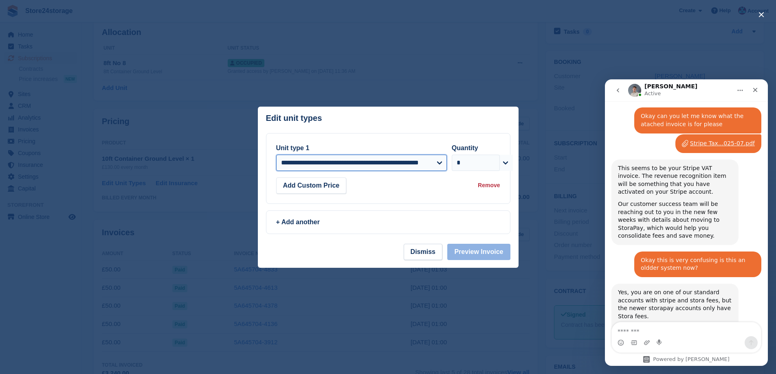
click at [362, 167] on select "**********" at bounding box center [361, 163] width 171 height 16
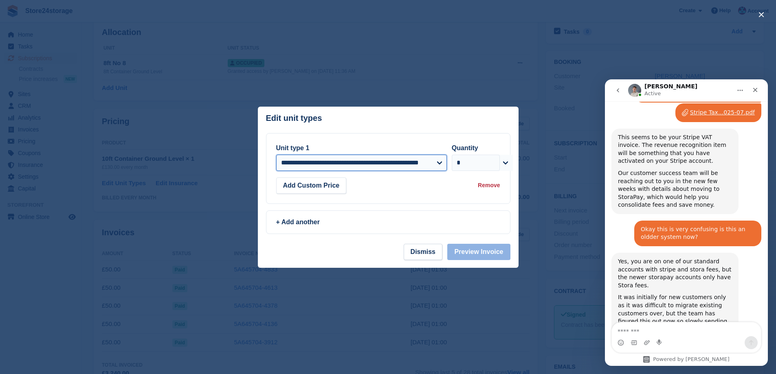
scroll to position [1210, 0]
select select "****"
click at [276, 155] on select "**********" at bounding box center [361, 163] width 171 height 16
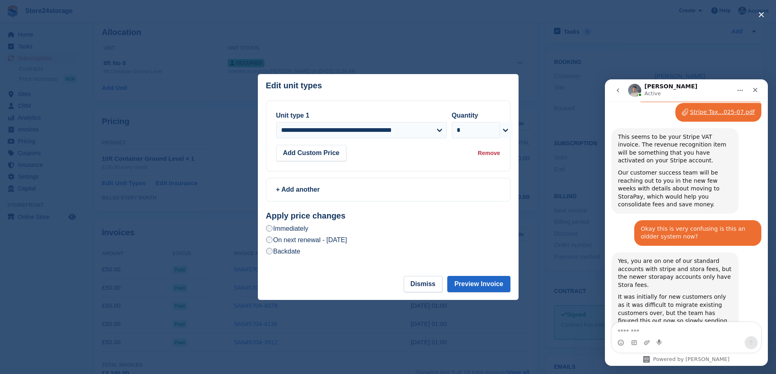
click at [318, 242] on label "On next renewal - [DATE]" at bounding box center [306, 240] width 81 height 9
click at [471, 282] on button "Preview Invoice" at bounding box center [478, 284] width 63 height 16
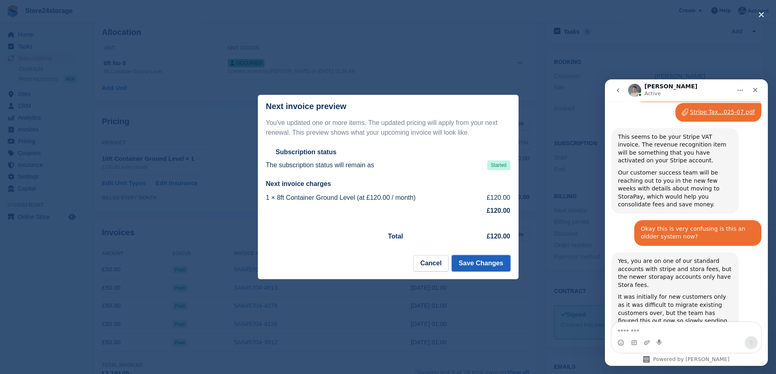
click at [486, 264] on button "Save Changes" at bounding box center [481, 263] width 58 height 16
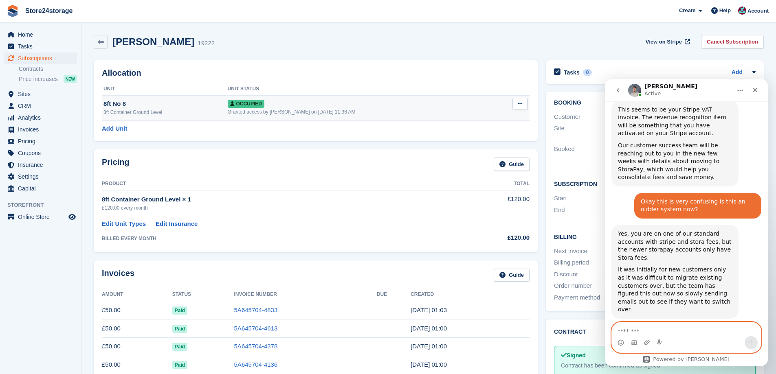
scroll to position [1242, 0]
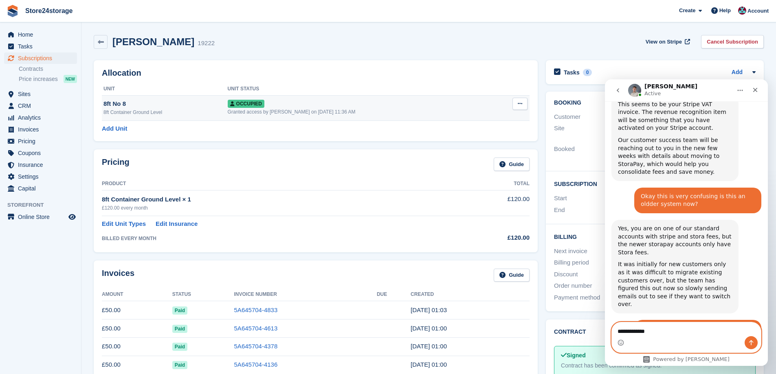
type textarea "**********"
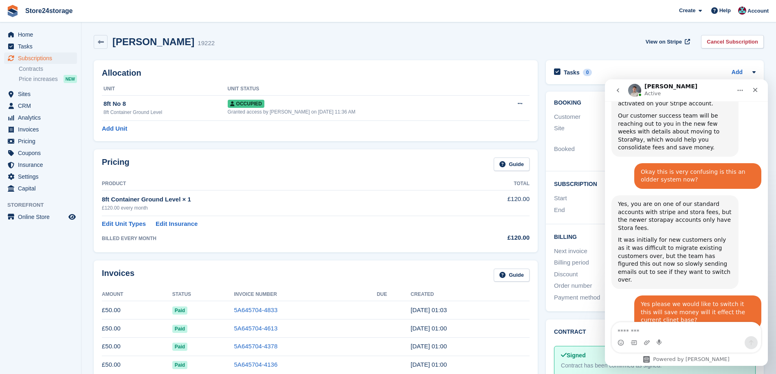
drag, startPoint x: 618, startPoint y: 233, endPoint x: 696, endPoint y: 271, distance: 87.3
click at [696, 336] on div "I am not sure of the process. It does require a new stora account, but the team…" at bounding box center [674, 369] width 127 height 66
copy div "I am not sure of the process. It does require a new stora account, but the team…"
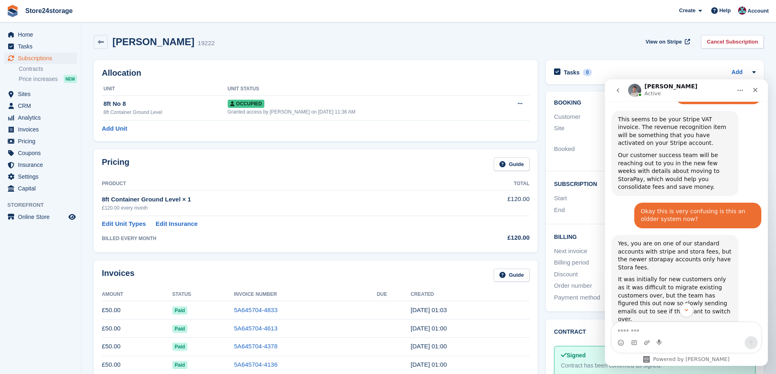
scroll to position [1226, 0]
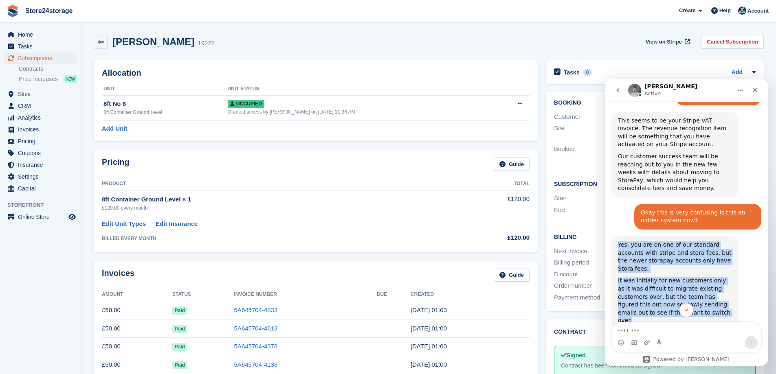
drag, startPoint x: 618, startPoint y: 149, endPoint x: 697, endPoint y: 207, distance: 98.1
click at [697, 241] on div "Yes, you are on one of our standard accounts with stripe and stora fees, but th…" at bounding box center [675, 283] width 114 height 84
copy div "Yes, you are on one of our standard accounts with stripe and stora fees, but th…"
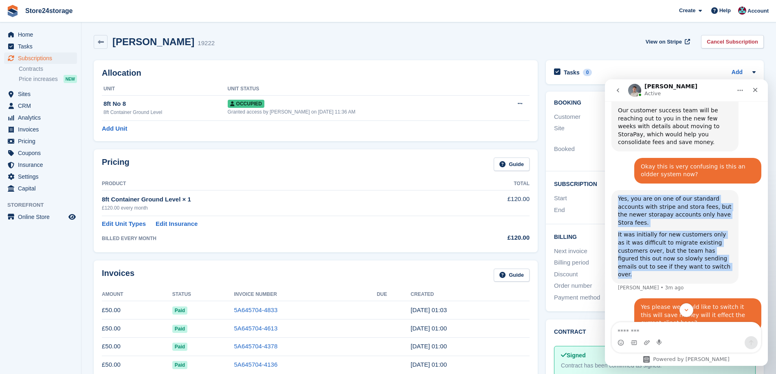
scroll to position [1275, 0]
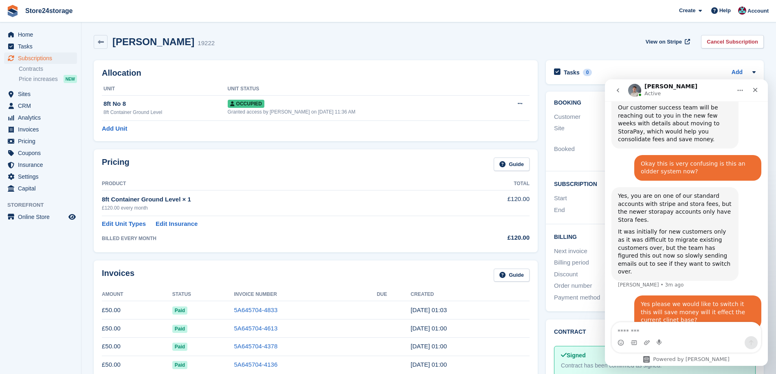
drag, startPoint x: 619, startPoint y: 234, endPoint x: 644, endPoint y: 238, distance: 25.5
click at [650, 341] on div "I am not sure of the process. It does require a new stora account, but the team…" at bounding box center [675, 369] width 114 height 56
click at [628, 341] on div "I am not sure of the process. It does require a new stora account, but the team…" at bounding box center [675, 369] width 114 height 56
drag, startPoint x: 618, startPoint y: 232, endPoint x: 693, endPoint y: 275, distance: 86.3
click at [693, 341] on div "I am not sure of the process. It does require a new stora account, but the team…" at bounding box center [675, 369] width 114 height 56
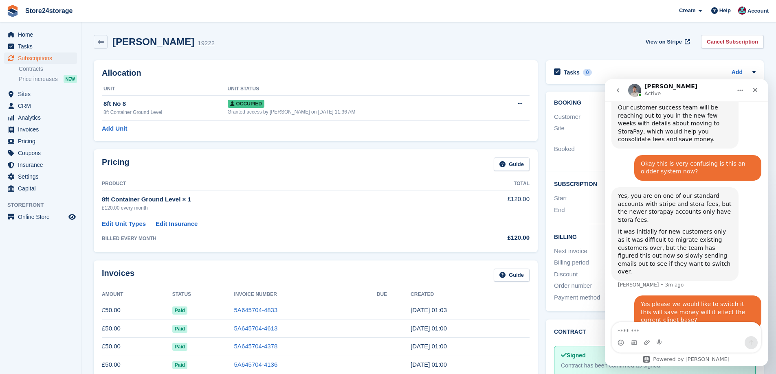
copy div "I am not sure of the process. It does require a new stora account, but the team…"
click at [738, 336] on div "I am not sure of the process. It does require a new stora account, but the team…" at bounding box center [674, 369] width 127 height 66
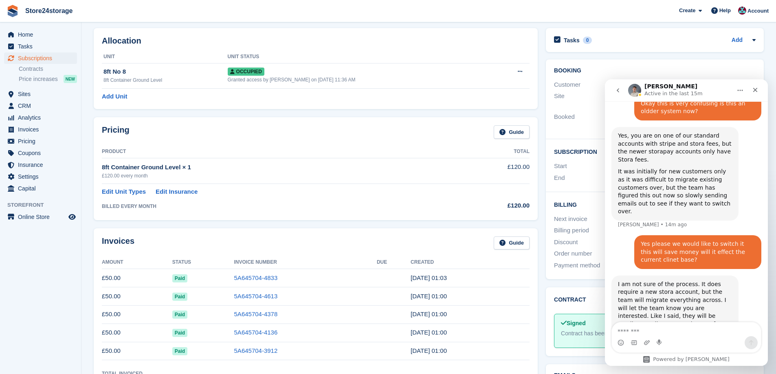
scroll to position [54, 0]
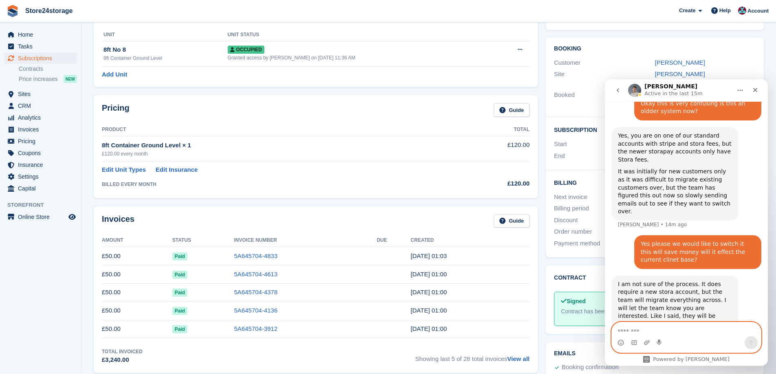
click at [655, 328] on textarea "Message…" at bounding box center [686, 330] width 149 height 14
type textarea "*"
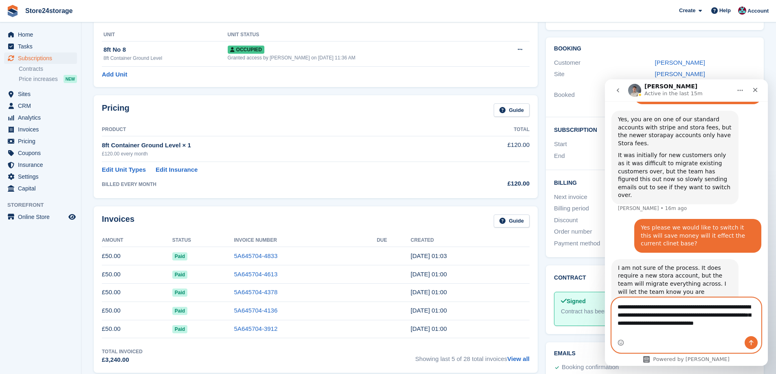
scroll to position [1360, 0]
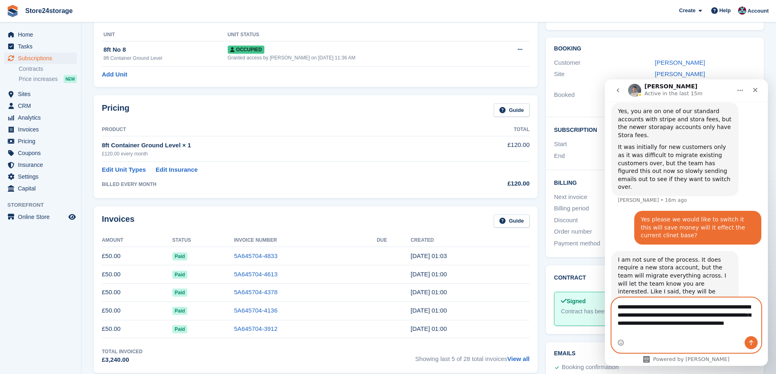
click at [662, 332] on textarea "**********" at bounding box center [686, 317] width 149 height 38
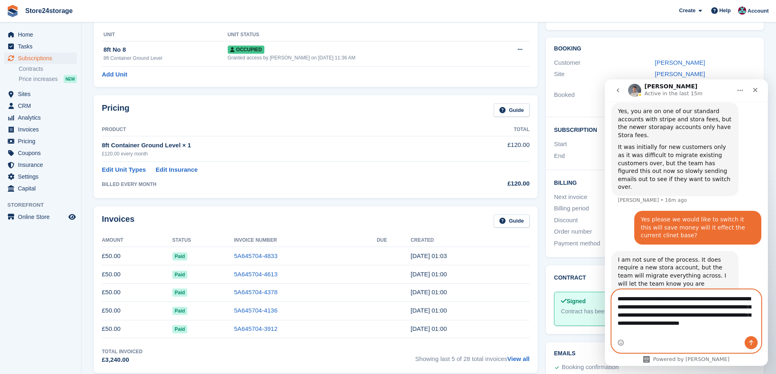
scroll to position [1368, 0]
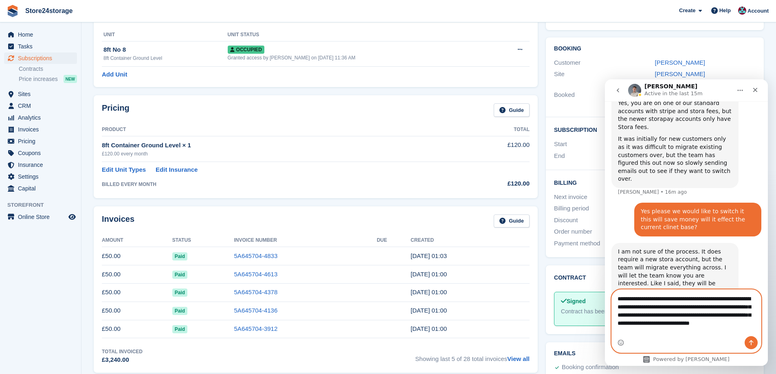
type textarea "**********"
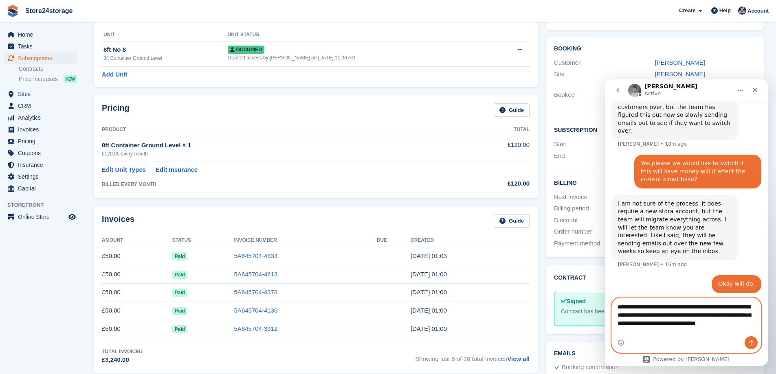
scroll to position [1424, 0]
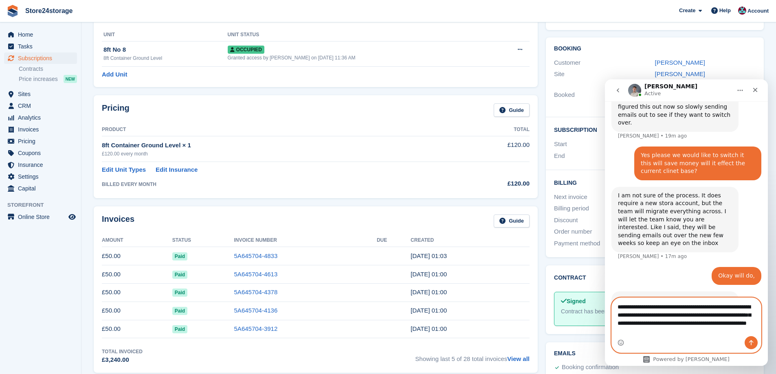
type textarea "**********"
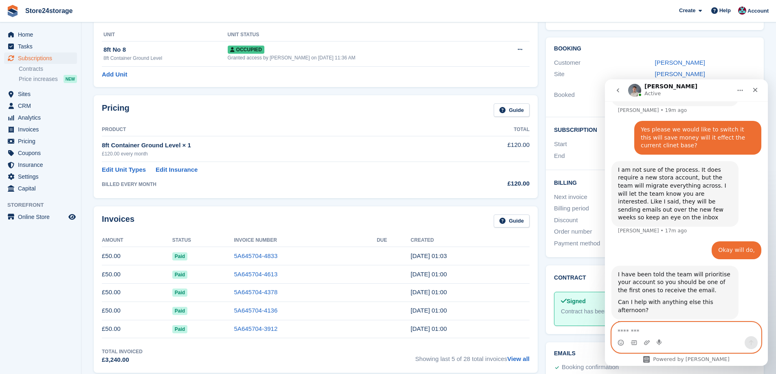
scroll to position [1450, 0]
type textarea "*"
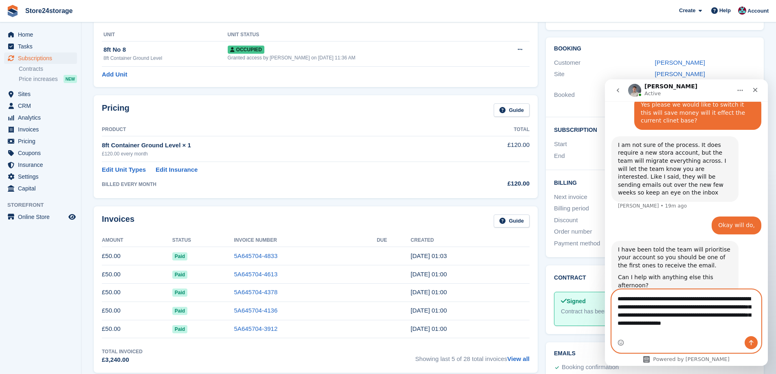
scroll to position [1483, 0]
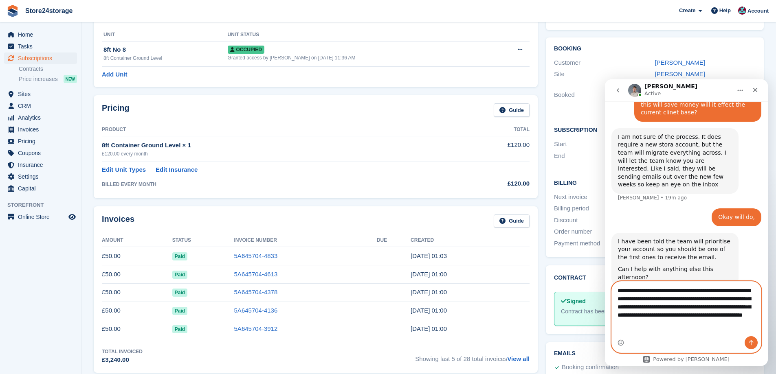
type textarea "**********"
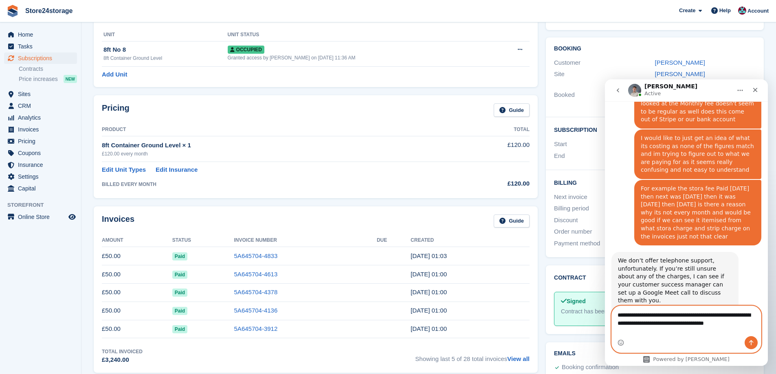
scroll to position [1713, 0]
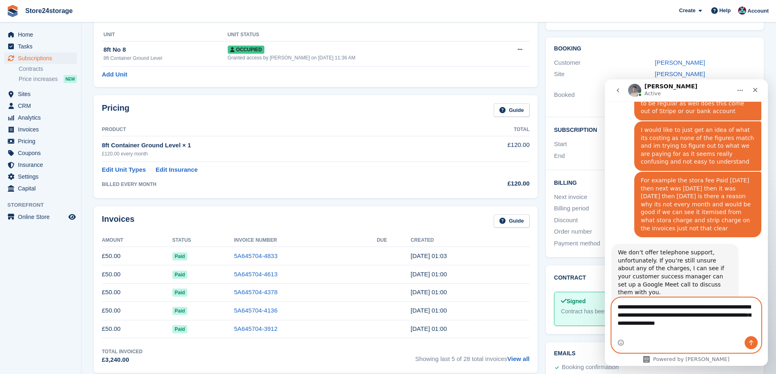
type textarea "**********"
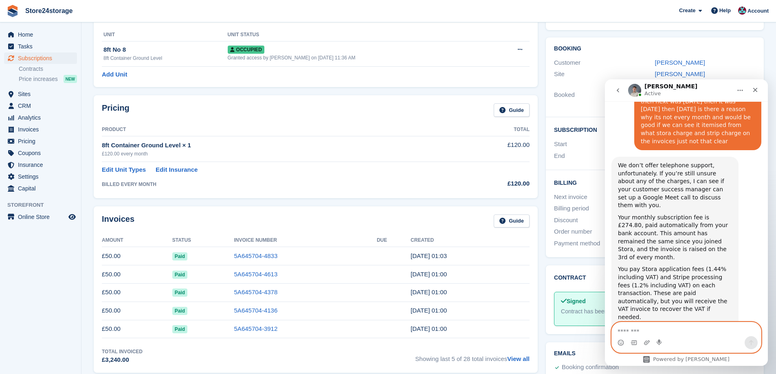
scroll to position [1801, 0]
type textarea "**********"
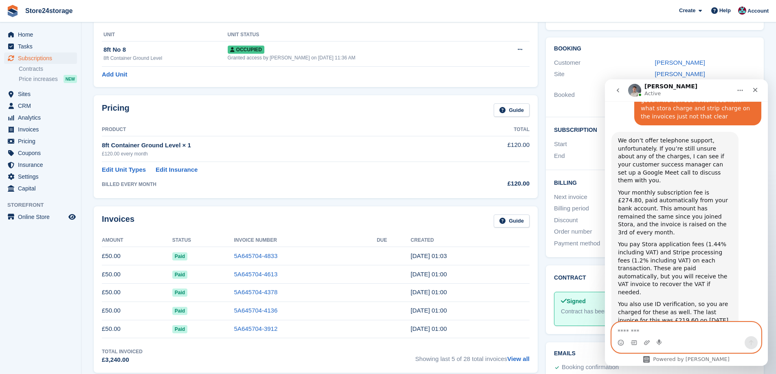
scroll to position [1826, 0]
type textarea "**********"
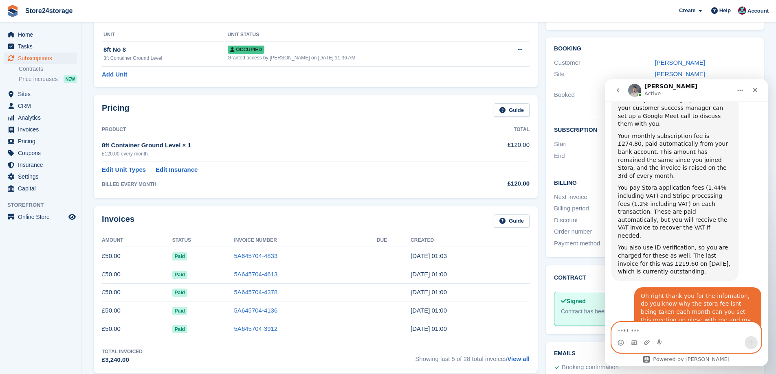
scroll to position [1904, 0]
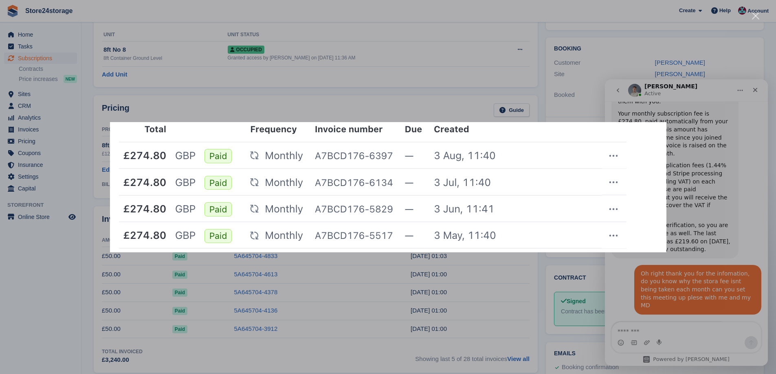
scroll to position [0, 0]
click at [516, 298] on div "Intercom messenger" at bounding box center [388, 187] width 776 height 374
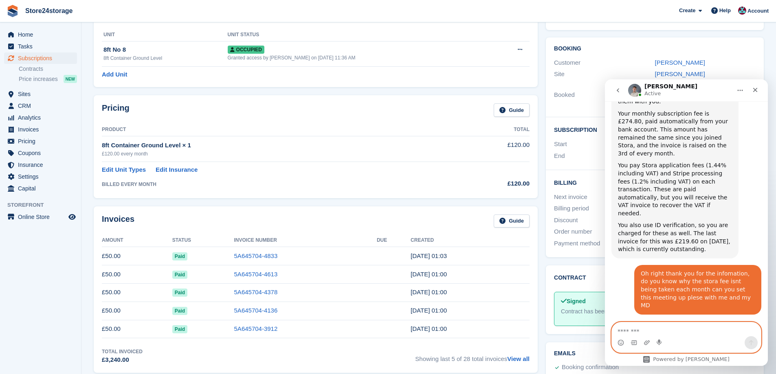
click at [676, 332] on textarea "Message…" at bounding box center [686, 330] width 149 height 14
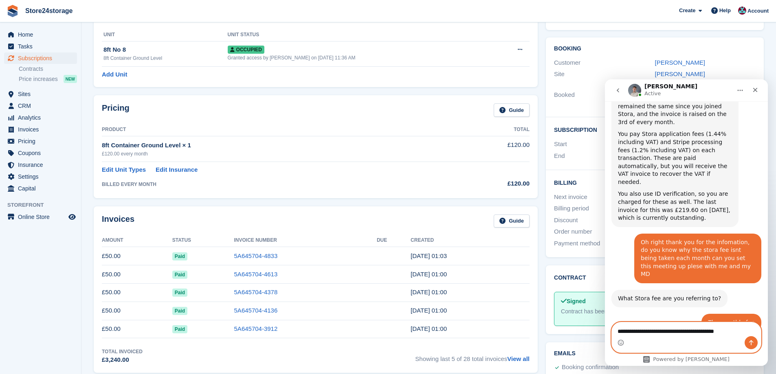
type textarea "**********"
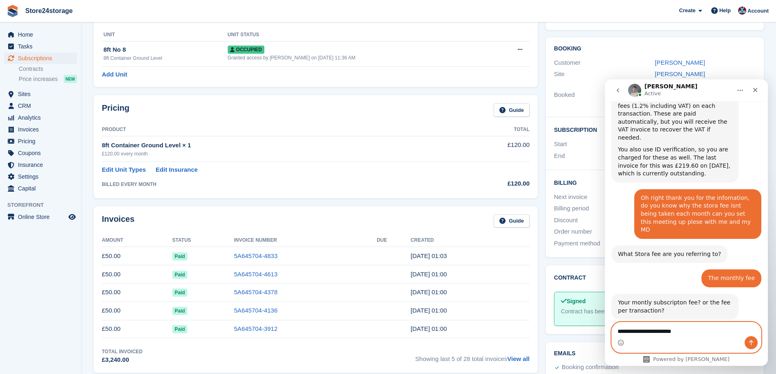
scroll to position [1979, 0]
type textarea "**********"
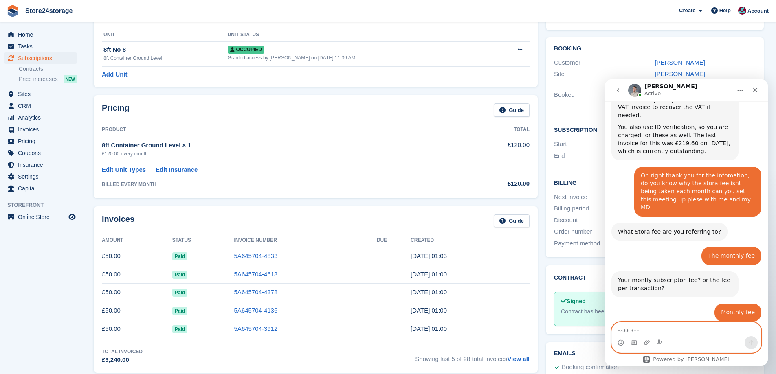
scroll to position [2003, 0]
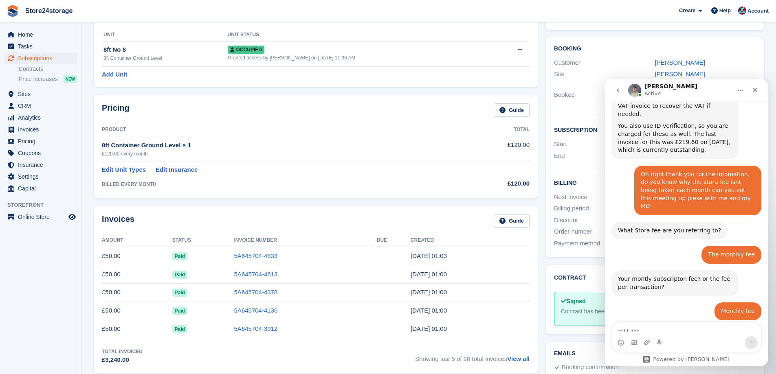
click at [686, 344] on img "Bradley says…" at bounding box center [672, 357] width 109 height 26
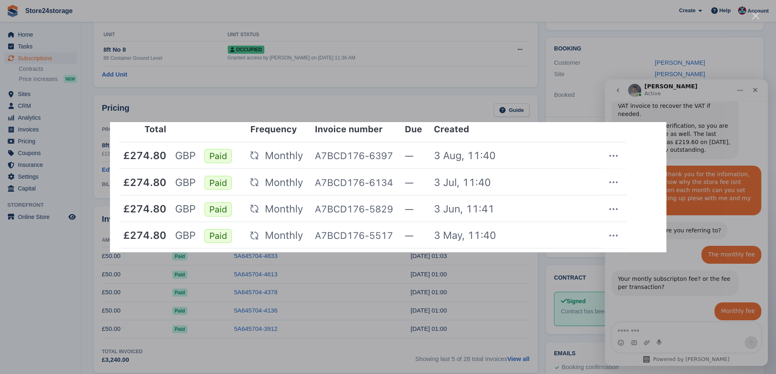
scroll to position [0, 0]
click at [374, 299] on div "Intercom messenger" at bounding box center [388, 187] width 776 height 374
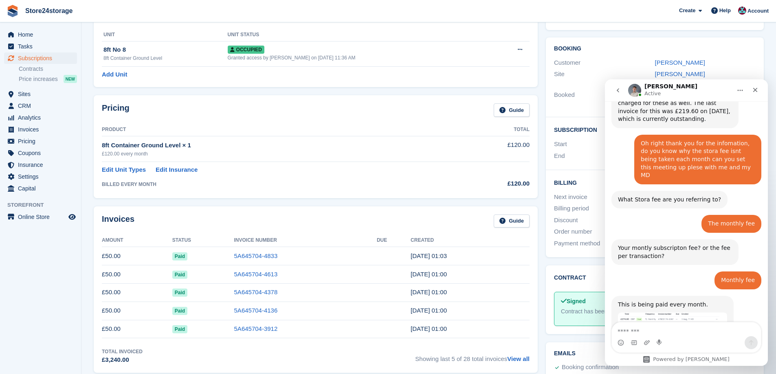
scroll to position [2035, 0]
click at [647, 312] on img "Bradley says…" at bounding box center [672, 325] width 109 height 26
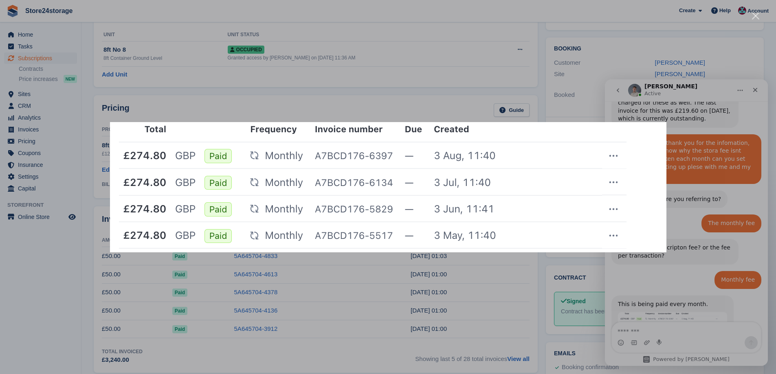
scroll to position [0, 0]
click at [486, 44] on div "Intercom messenger" at bounding box center [388, 187] width 776 height 374
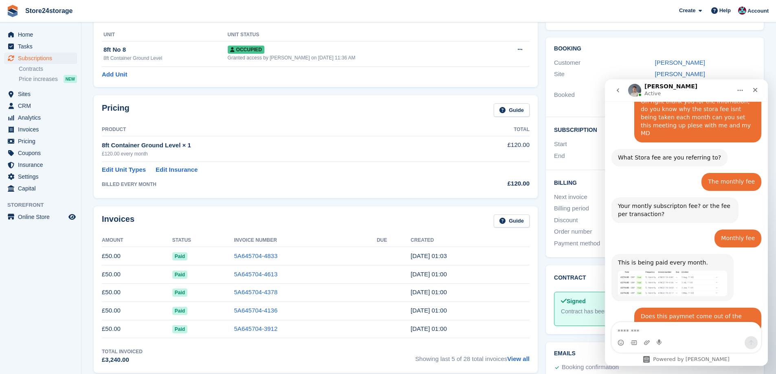
scroll to position [2078, 0]
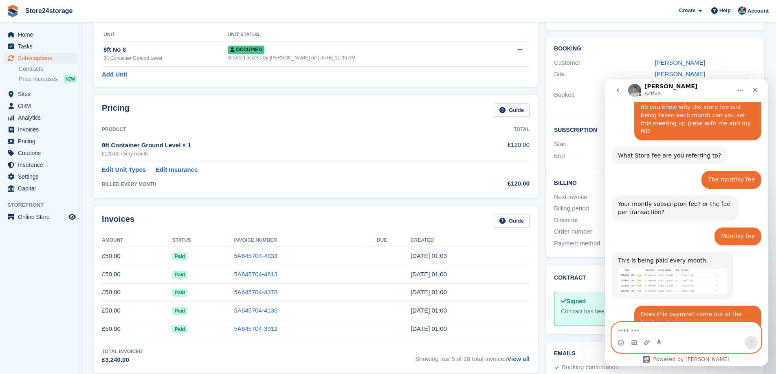
click at [634, 333] on textarea "Message…" at bounding box center [686, 330] width 149 height 14
type textarea "**********"
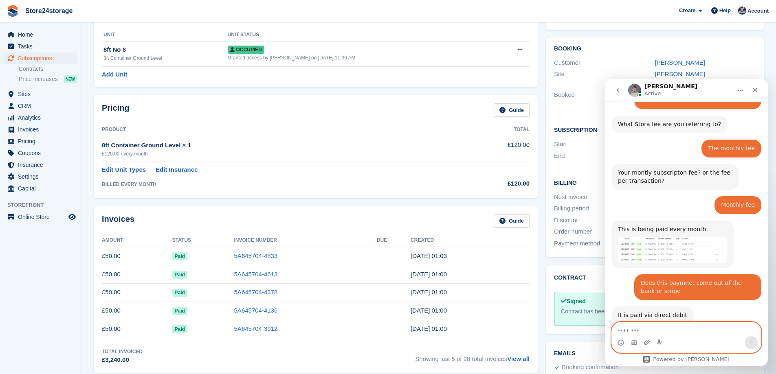
scroll to position [2111, 0]
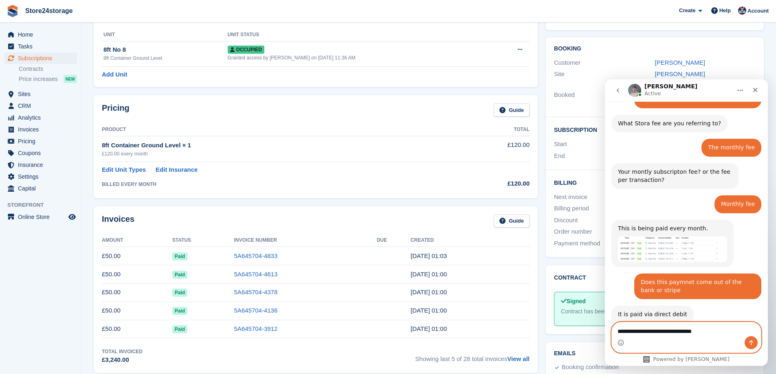
type textarea "**********"
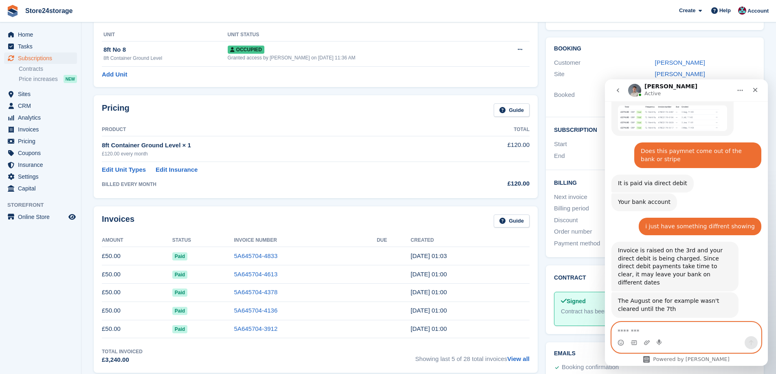
scroll to position [2256, 0]
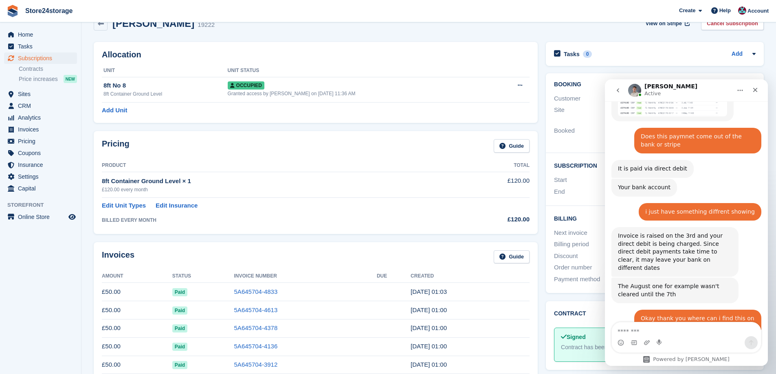
scroll to position [0, 0]
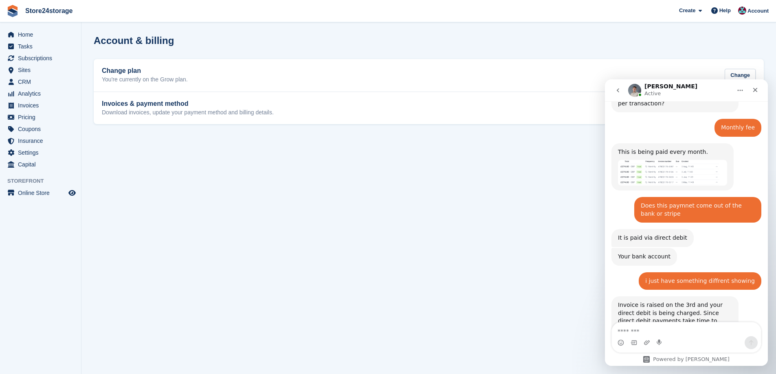
scroll to position [2172, 0]
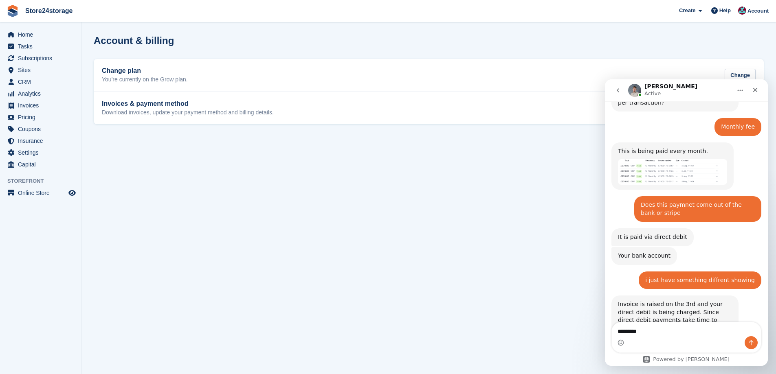
type textarea "*********"
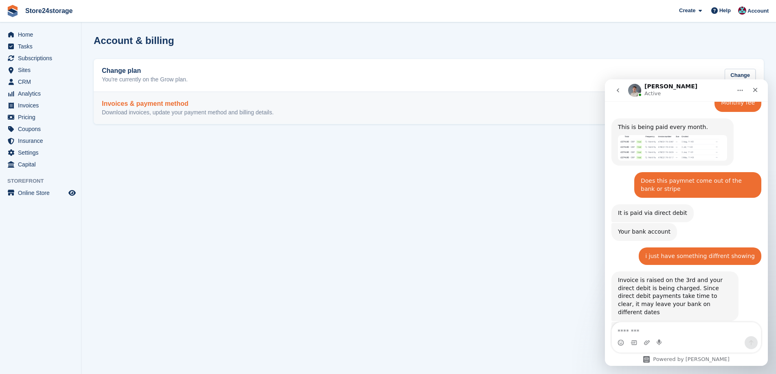
click at [190, 108] on div "Invoices & payment method Download invoices, update your payment method and bil…" at bounding box center [188, 108] width 172 height 16
